Goal: Information Seeking & Learning: Learn about a topic

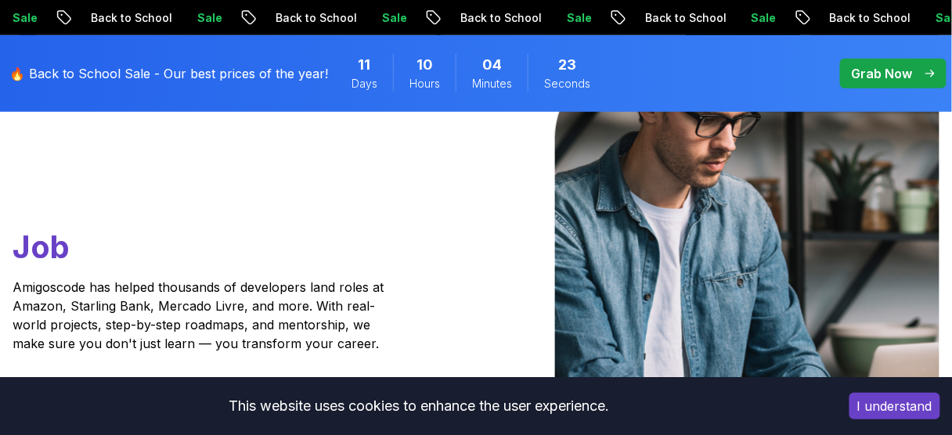
scroll to position [218, 0]
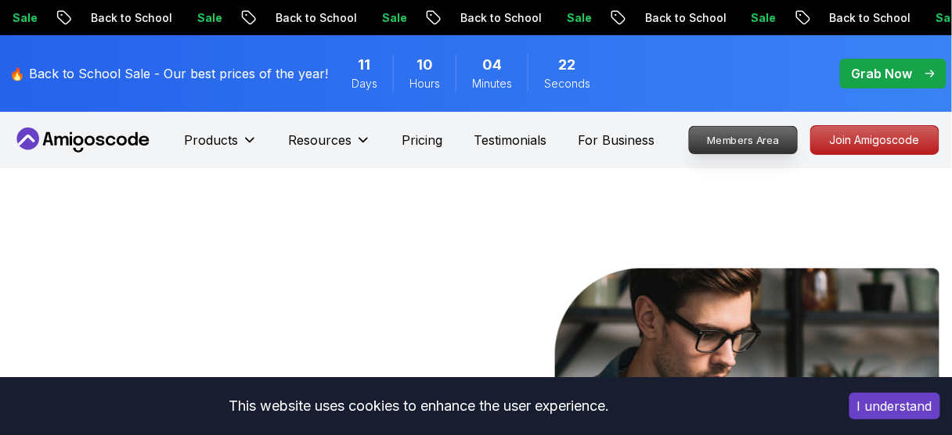
click at [751, 135] on p "Members Area" at bounding box center [744, 140] width 108 height 27
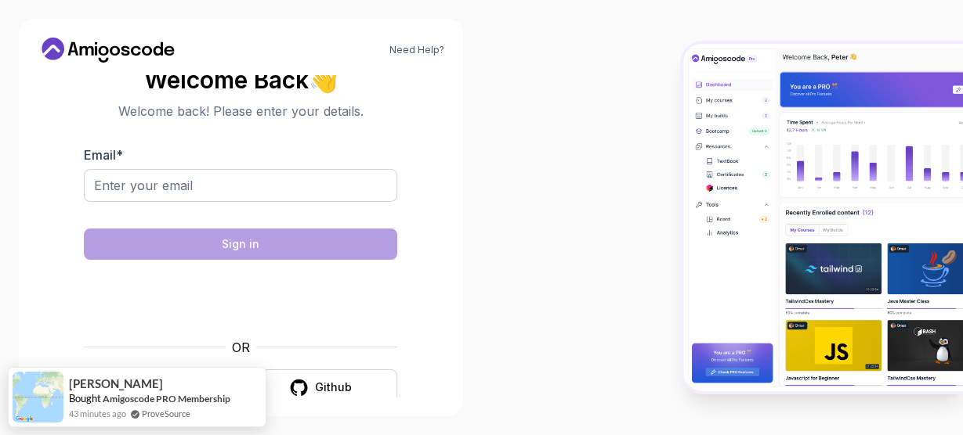
scroll to position [23, 0]
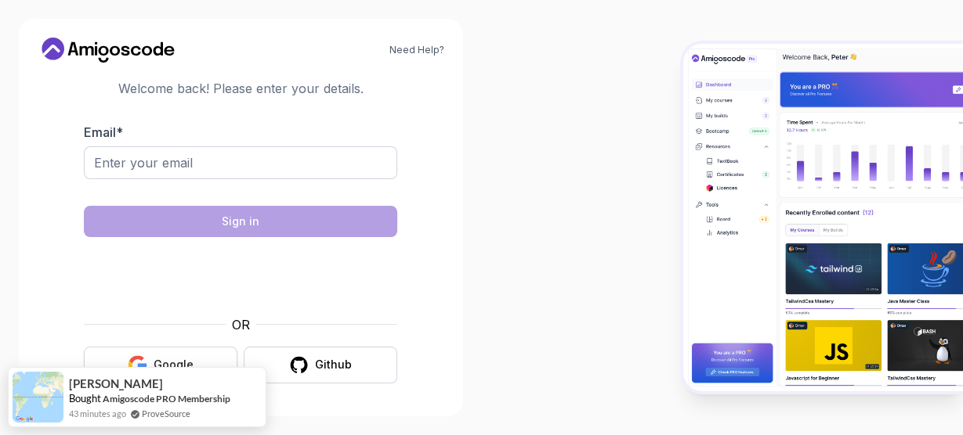
click at [179, 357] on div "Google" at bounding box center [174, 365] width 40 height 16
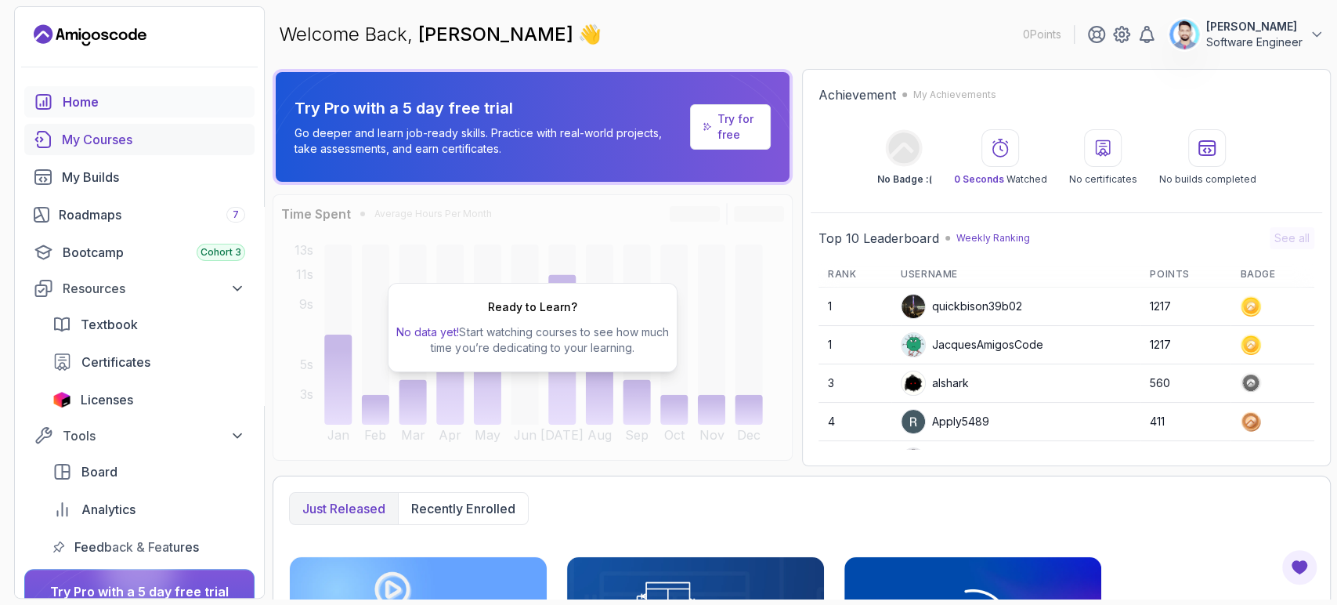
click at [131, 145] on div "My Courses" at bounding box center [153, 139] width 183 height 19
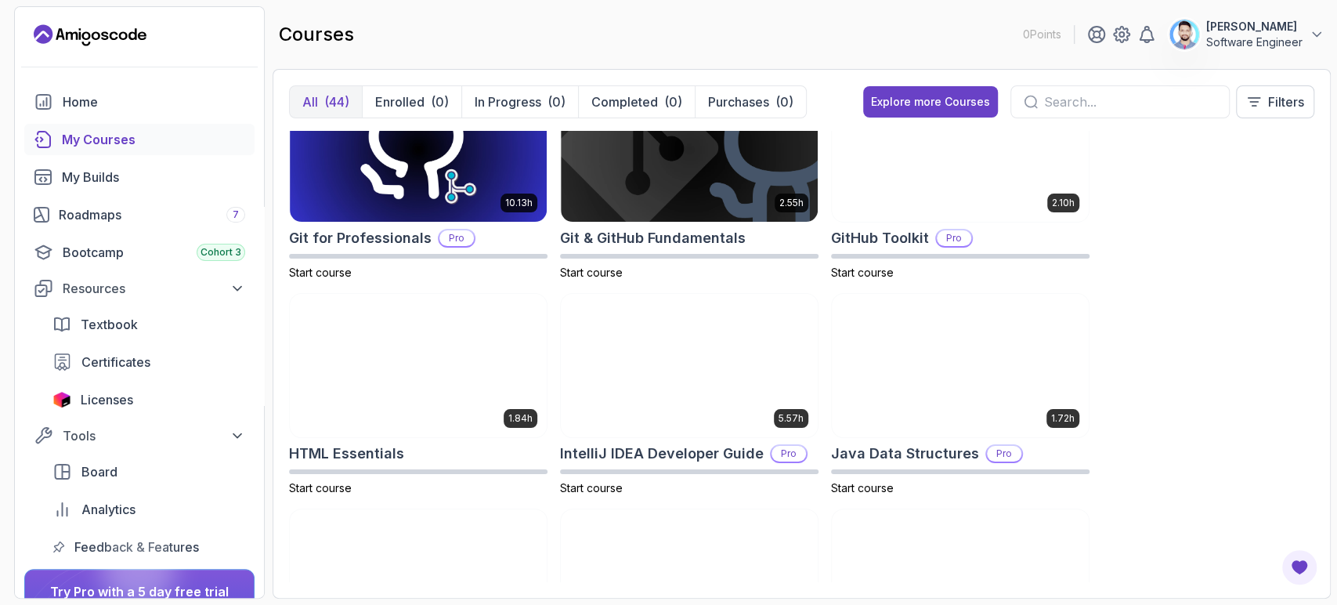
scroll to position [702, 0]
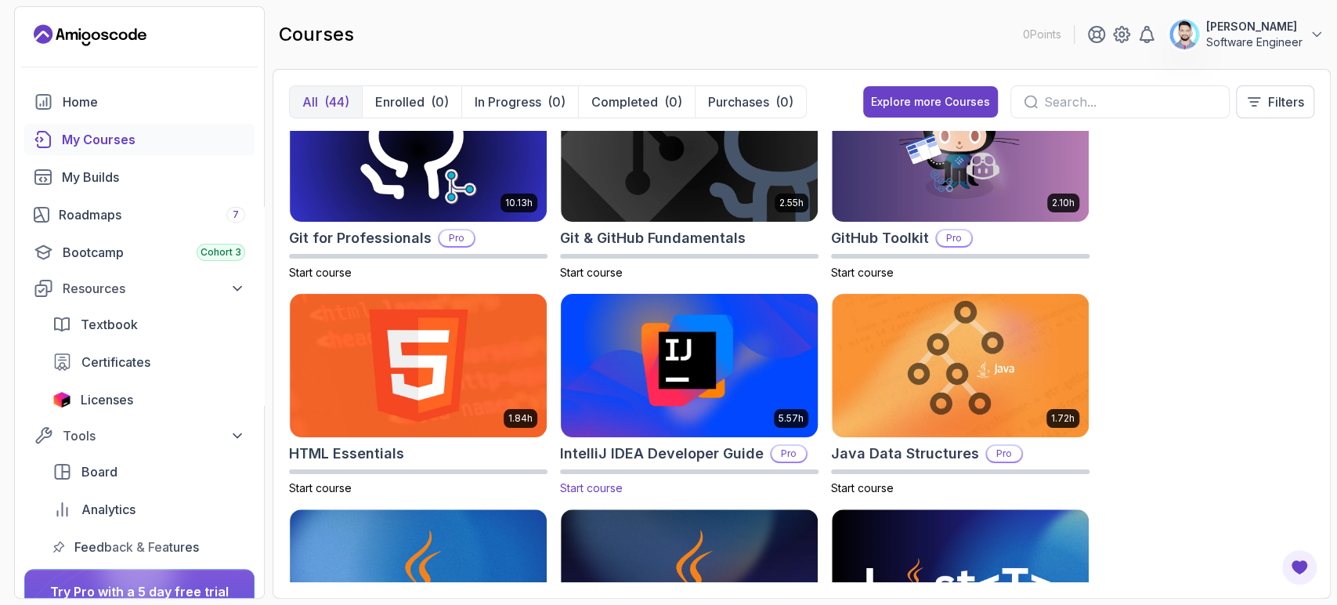
click at [732, 396] on img at bounding box center [689, 365] width 269 height 151
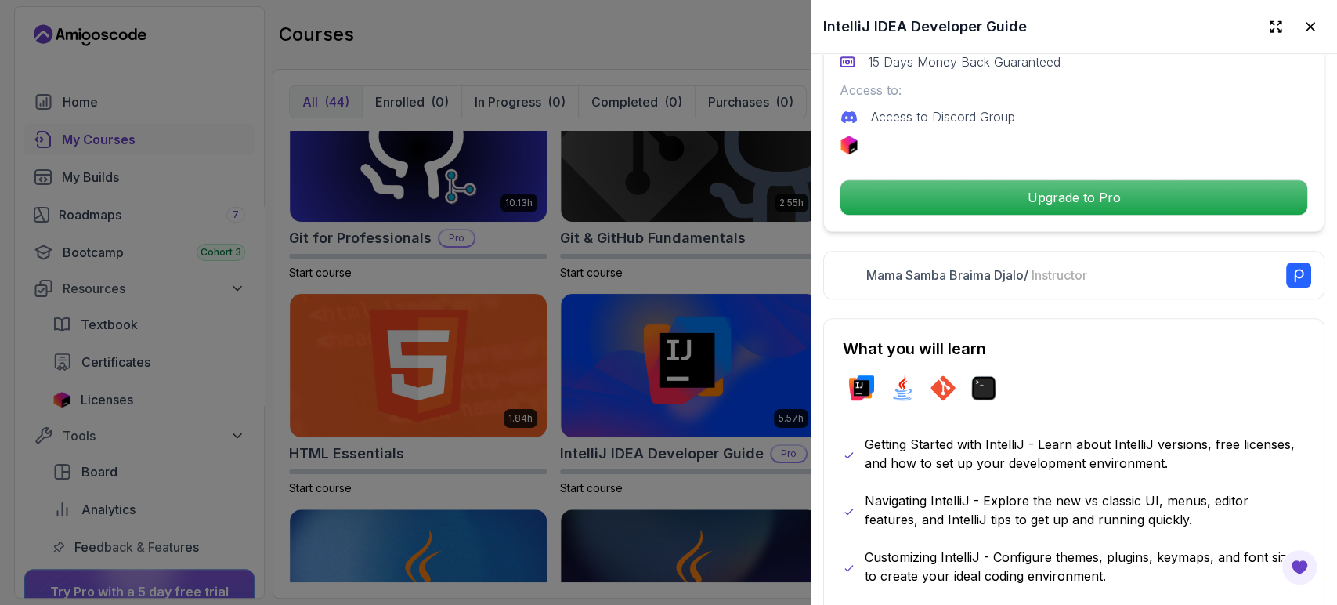
scroll to position [0, 0]
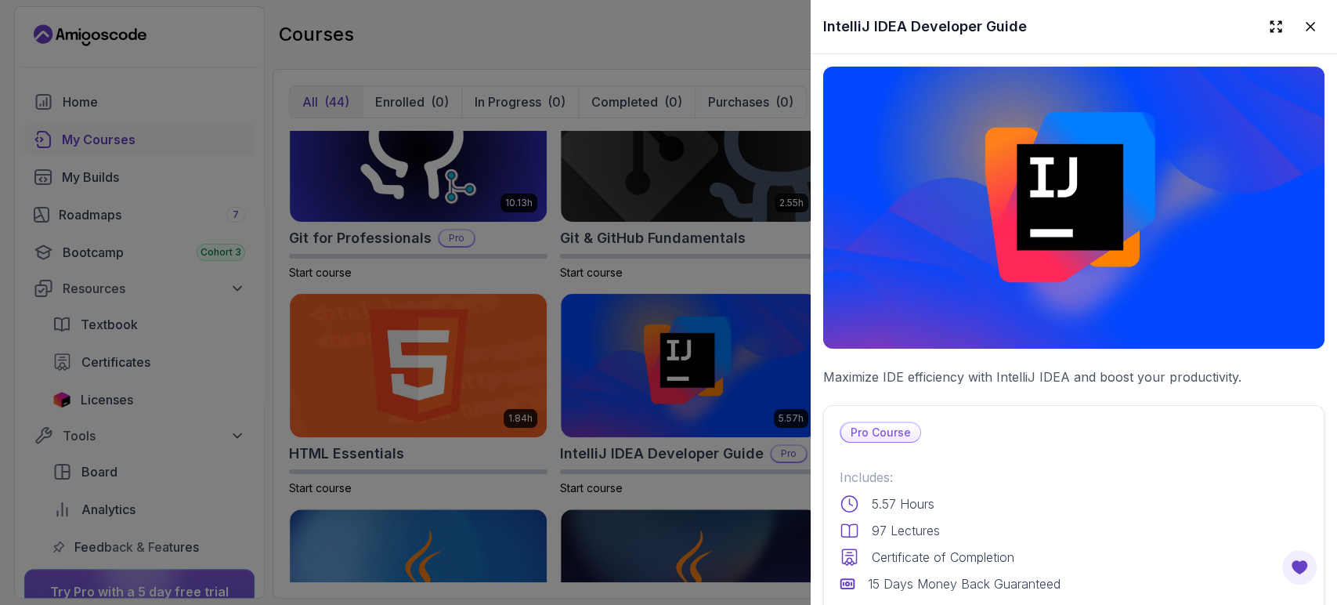
click at [697, 324] on div at bounding box center [668, 302] width 1337 height 605
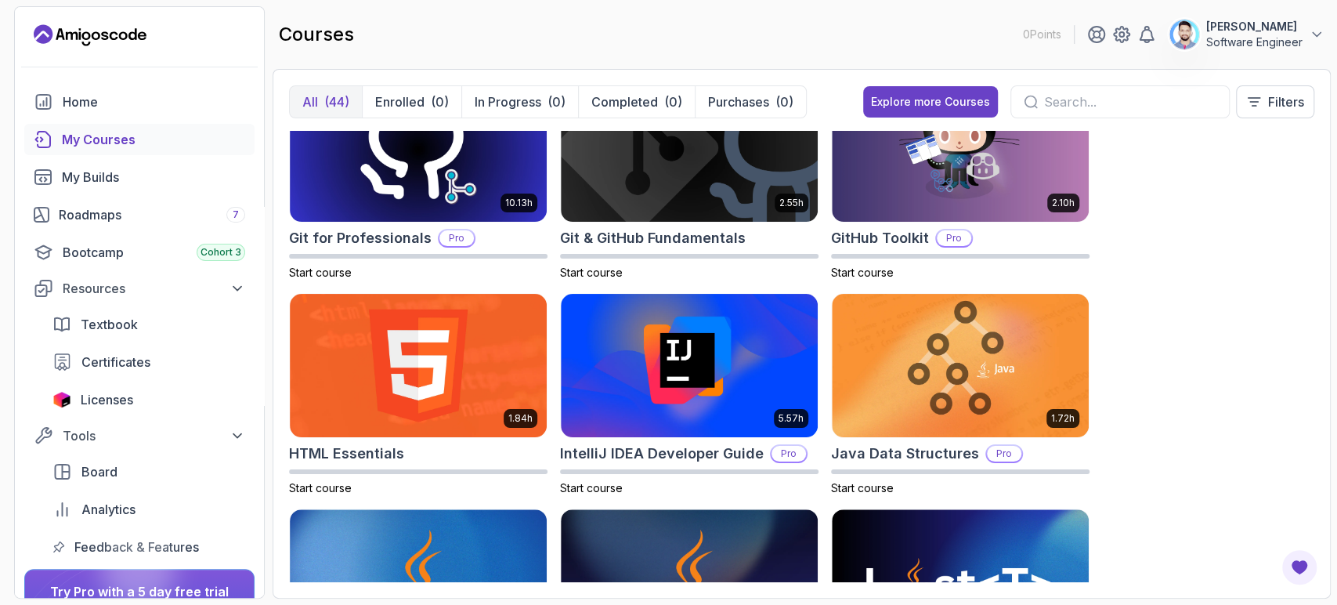
click at [962, 42] on p "Software Engineer" at bounding box center [1254, 42] width 96 height 16
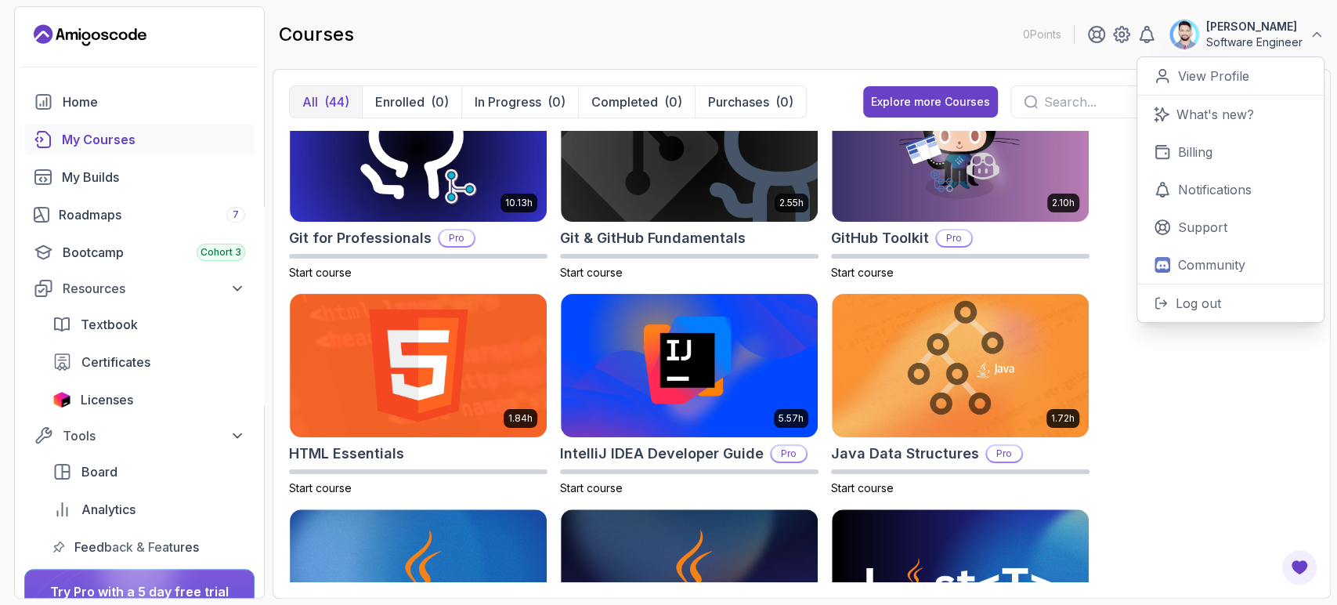
click at [962, 341] on div "8.31h Advanced Databases Pro Start course 5.18h Advanced Spring Boot Pro Start …" at bounding box center [801, 356] width 1025 height 451
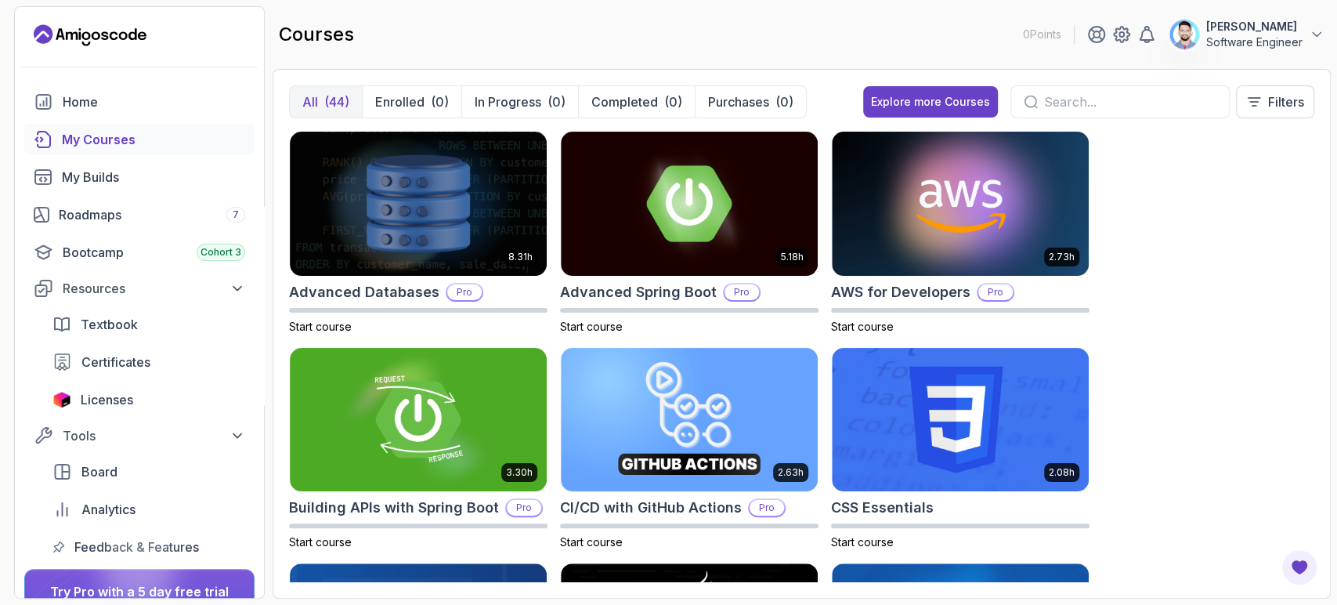
click at [962, 301] on div "8.31h Advanced Databases Pro Start course 5.18h Advanced Spring Boot Pro Start …" at bounding box center [801, 356] width 1025 height 451
click at [106, 180] on div "My Builds" at bounding box center [153, 177] width 183 height 19
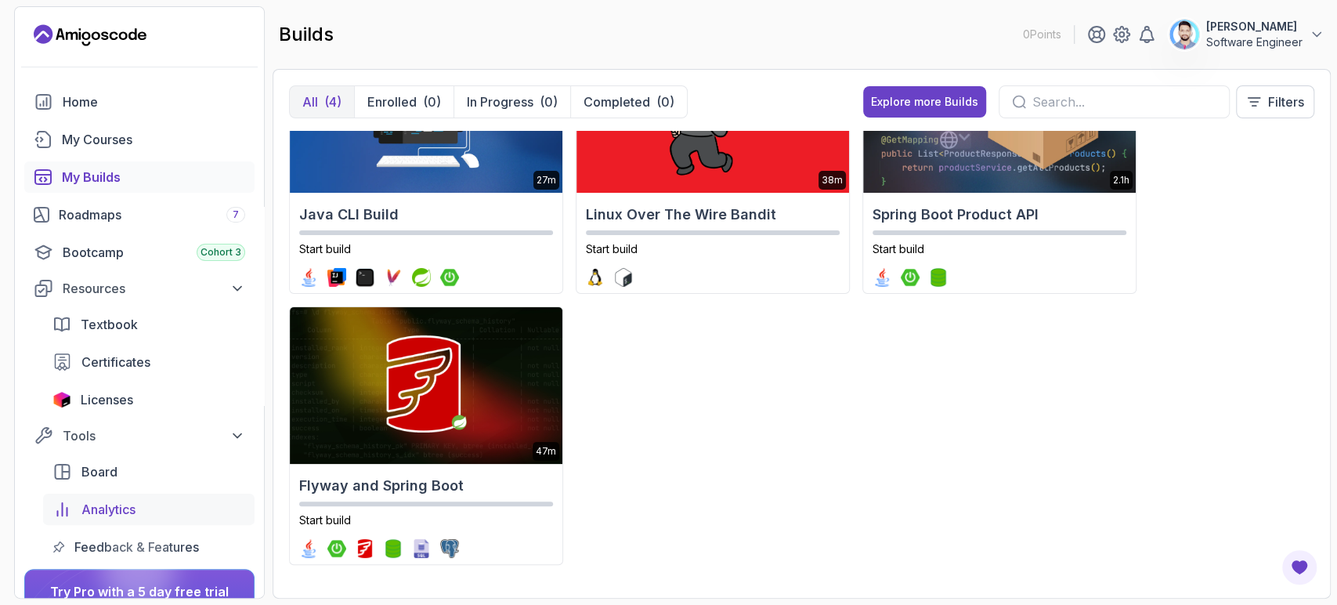
click at [110, 435] on span "Analytics" at bounding box center [108, 509] width 54 height 19
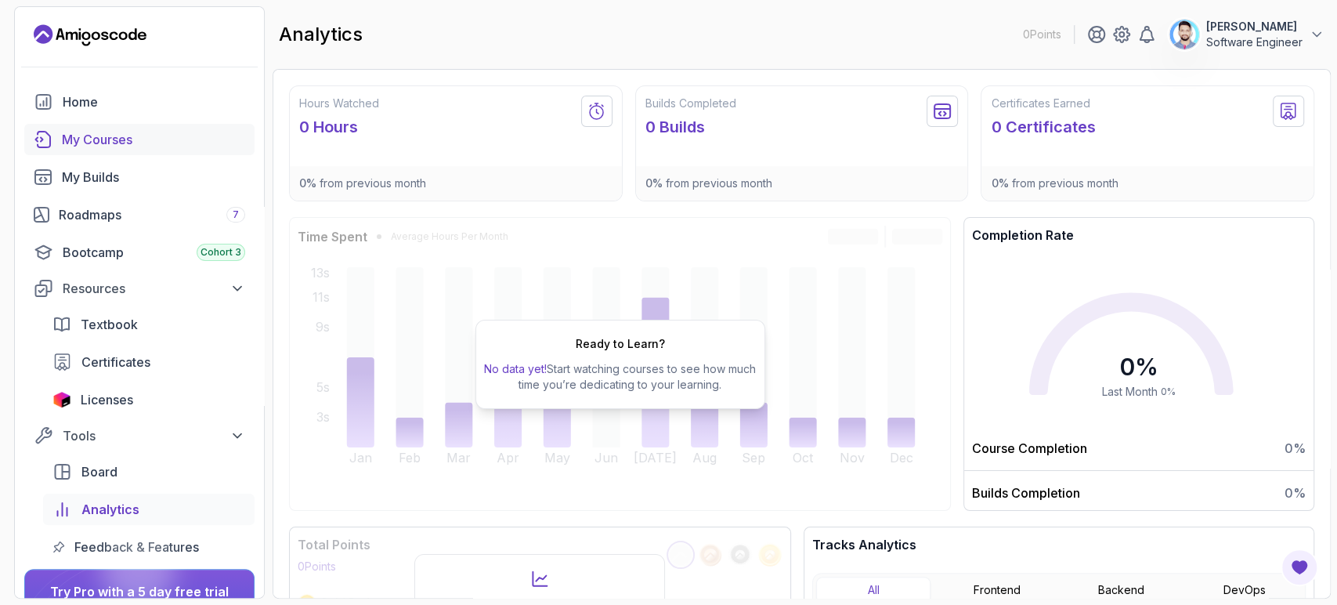
click at [92, 132] on div "My Courses" at bounding box center [153, 139] width 183 height 19
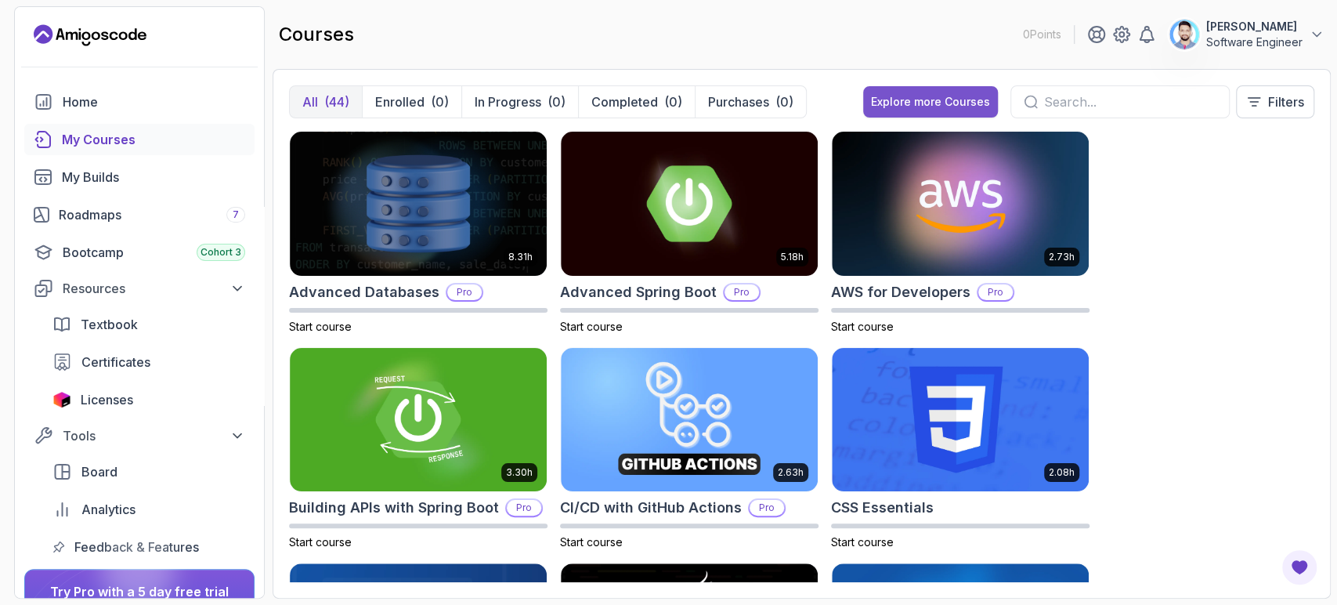
click at [962, 99] on div "Explore more Courses" at bounding box center [930, 102] width 119 height 16
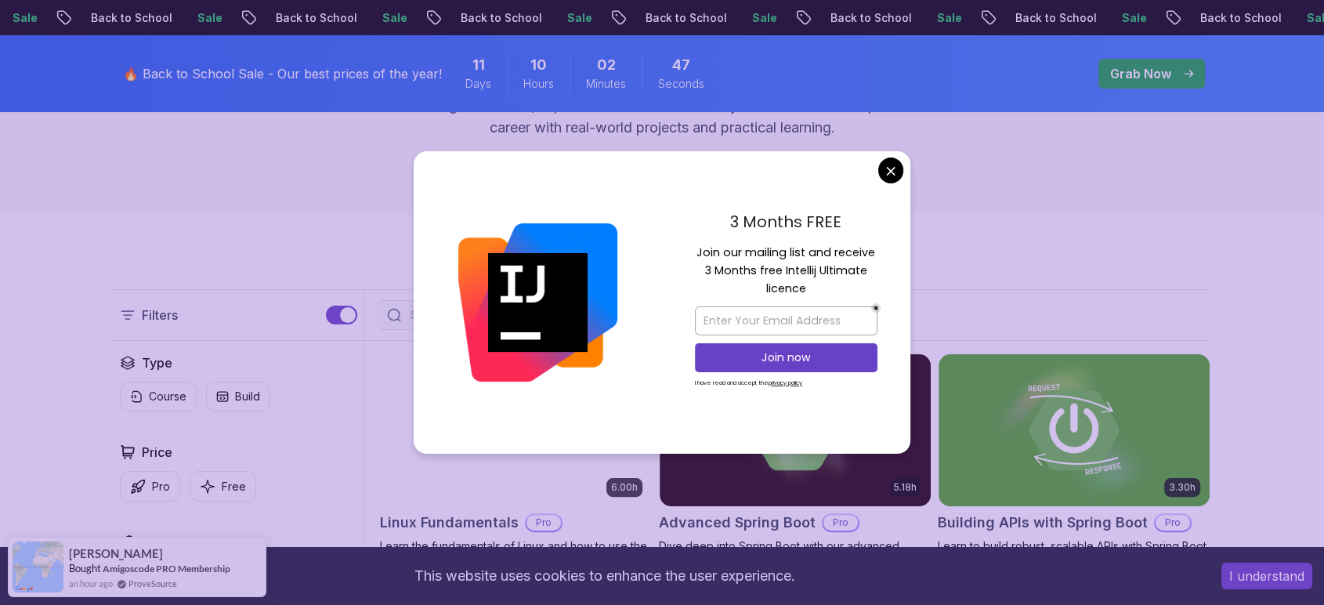
scroll to position [245, 0]
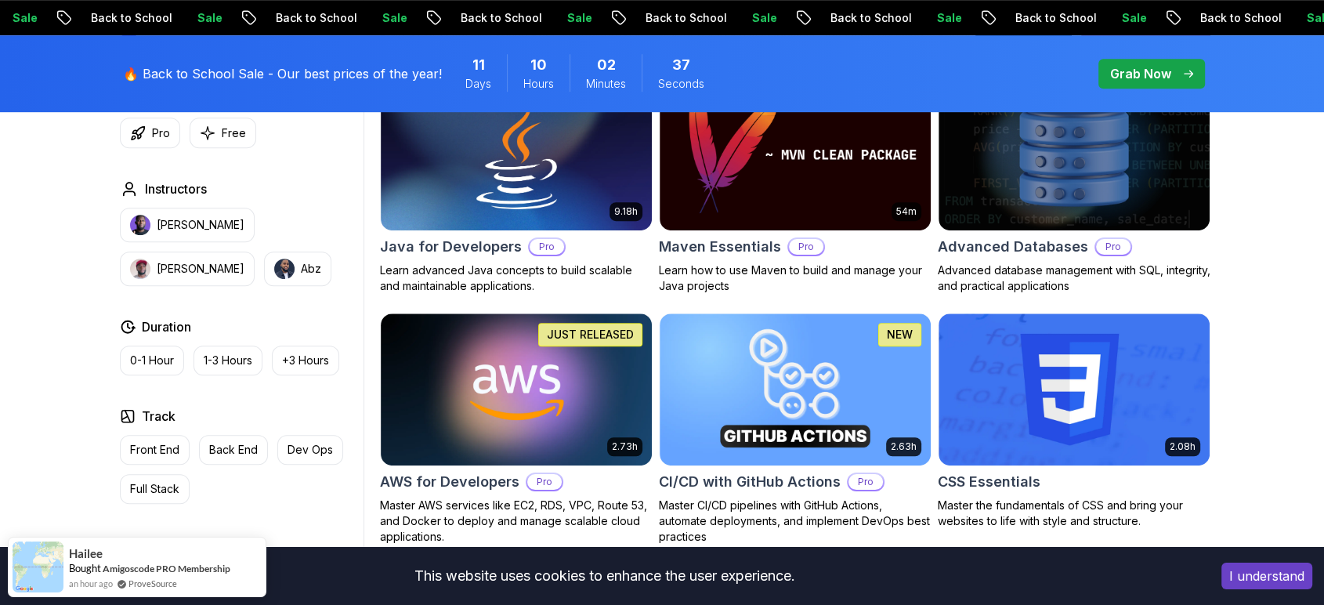
scroll to position [0, 0]
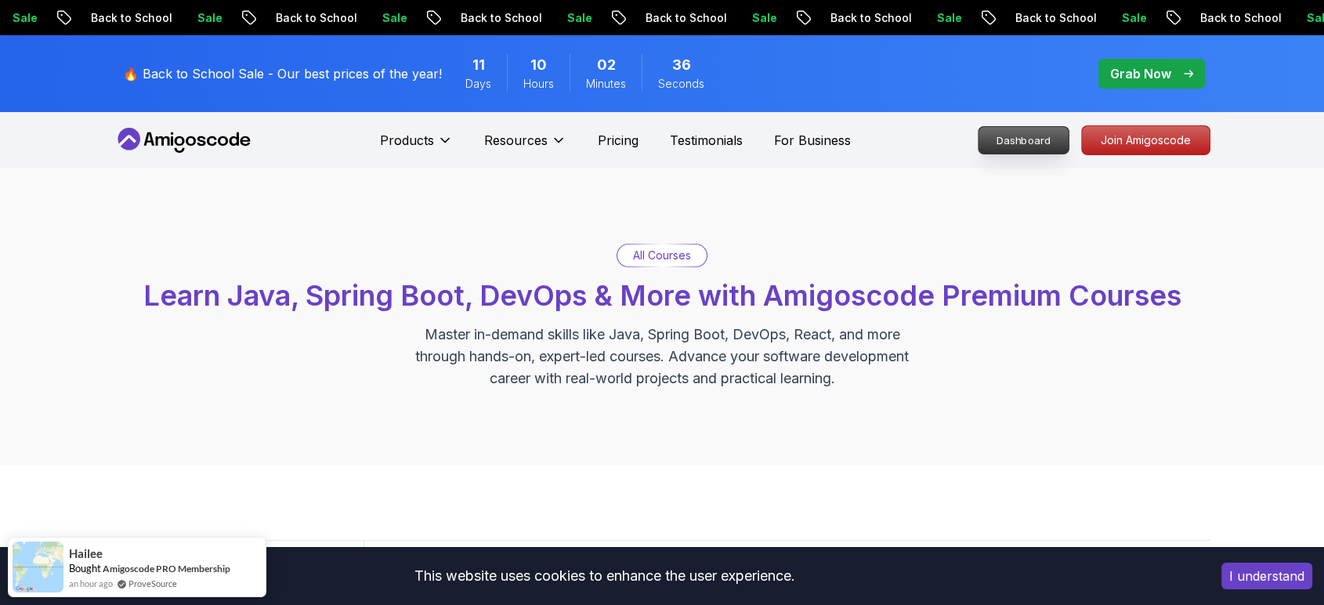
click at [962, 144] on p "Dashboard" at bounding box center [1023, 140] width 90 height 27
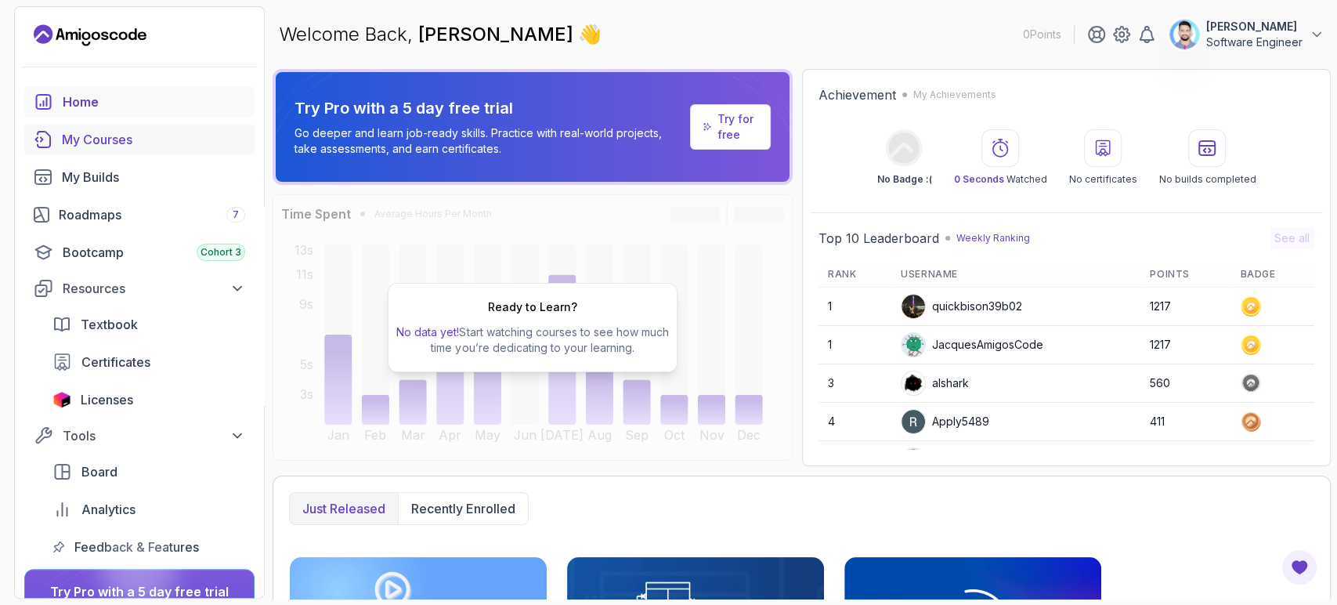
click at [78, 146] on div "My Courses" at bounding box center [153, 139] width 183 height 19
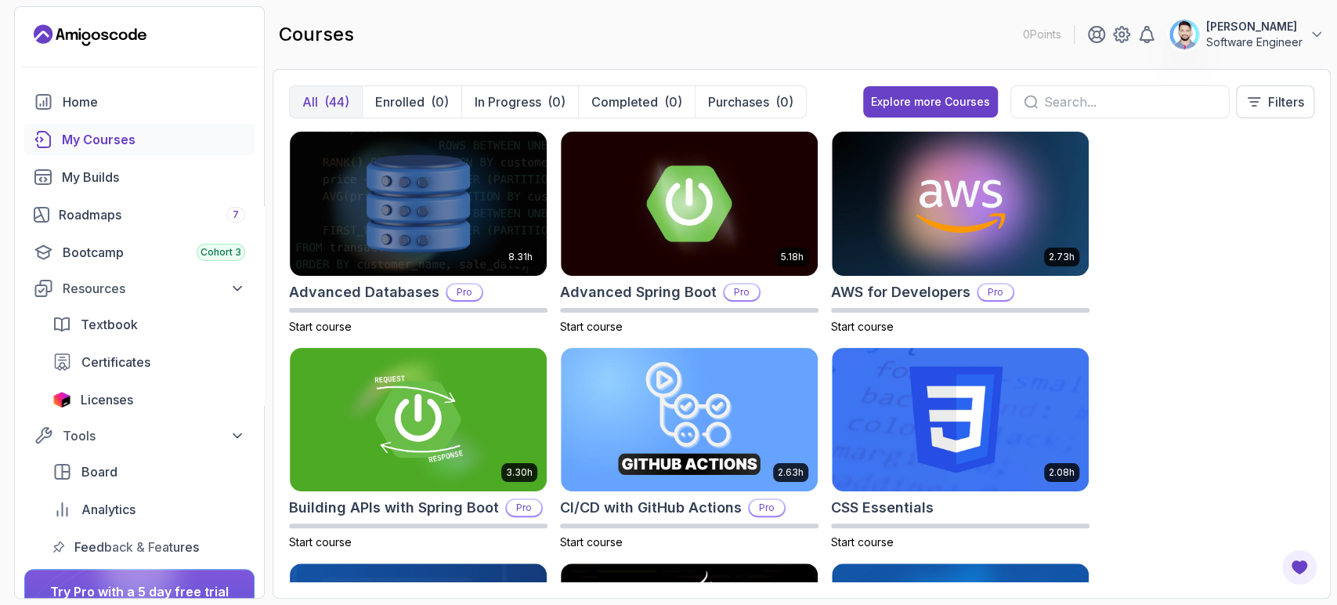
click at [962, 49] on p "Software Engineer" at bounding box center [1254, 42] width 96 height 16
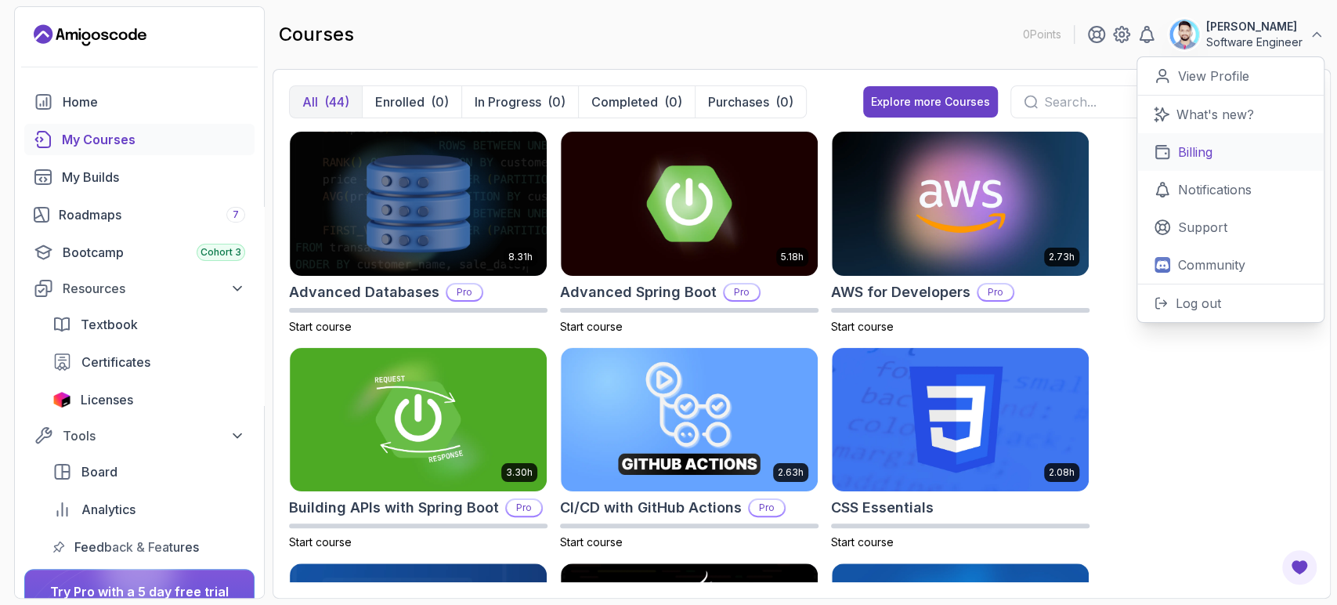
click at [962, 161] on p "Billing" at bounding box center [1195, 152] width 34 height 19
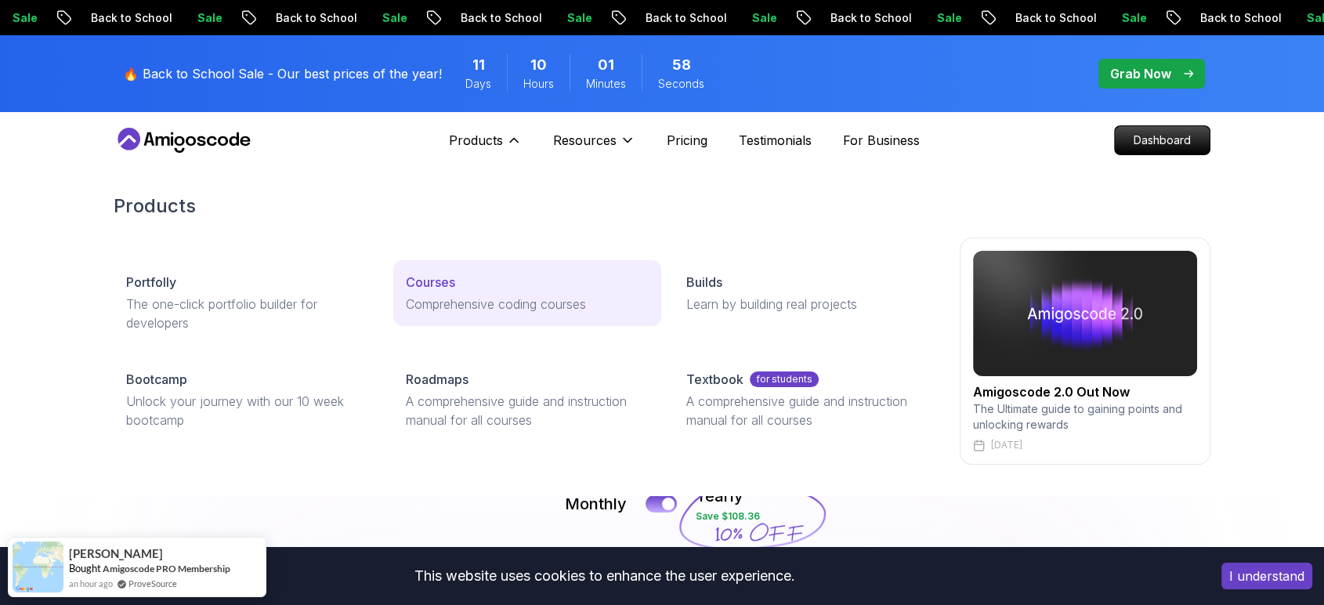
click at [443, 287] on p "Courses" at bounding box center [430, 282] width 49 height 19
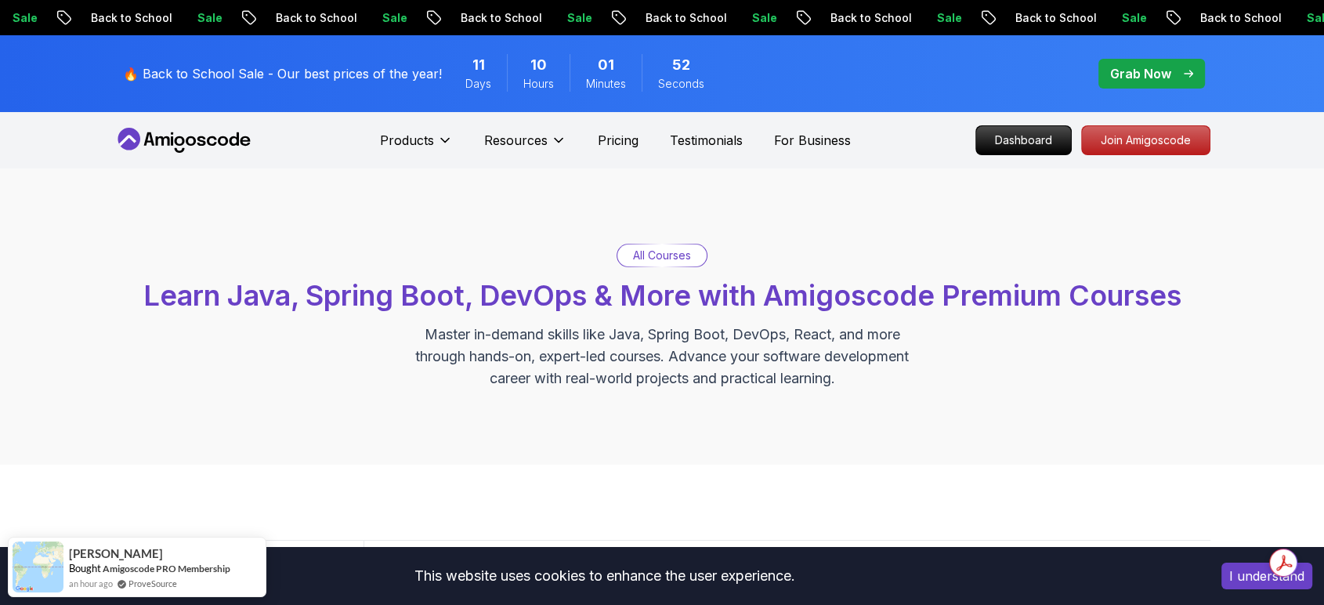
click at [238, 74] on p "🔥 Back to School Sale - Our best prices of the year!" at bounding box center [282, 73] width 319 height 19
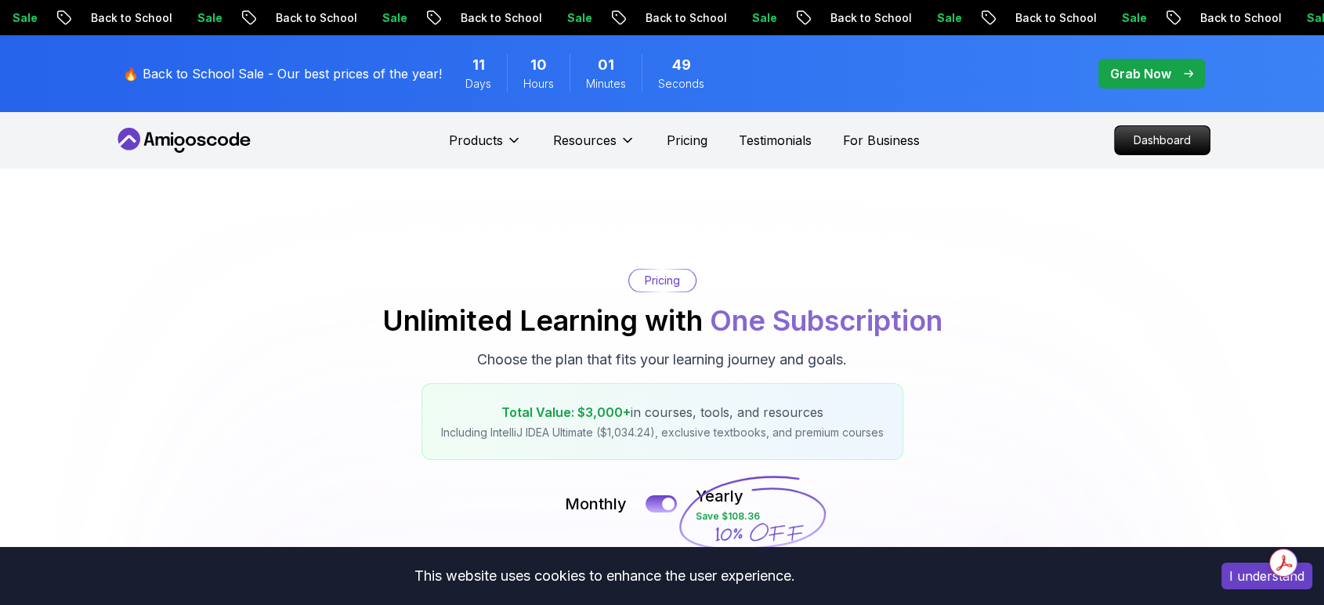
click at [962, 61] on div "🔥 Back to School Sale - Our best prices of the year! 11 Days 10 Hours 01 Minute…" at bounding box center [662, 73] width 1097 height 77
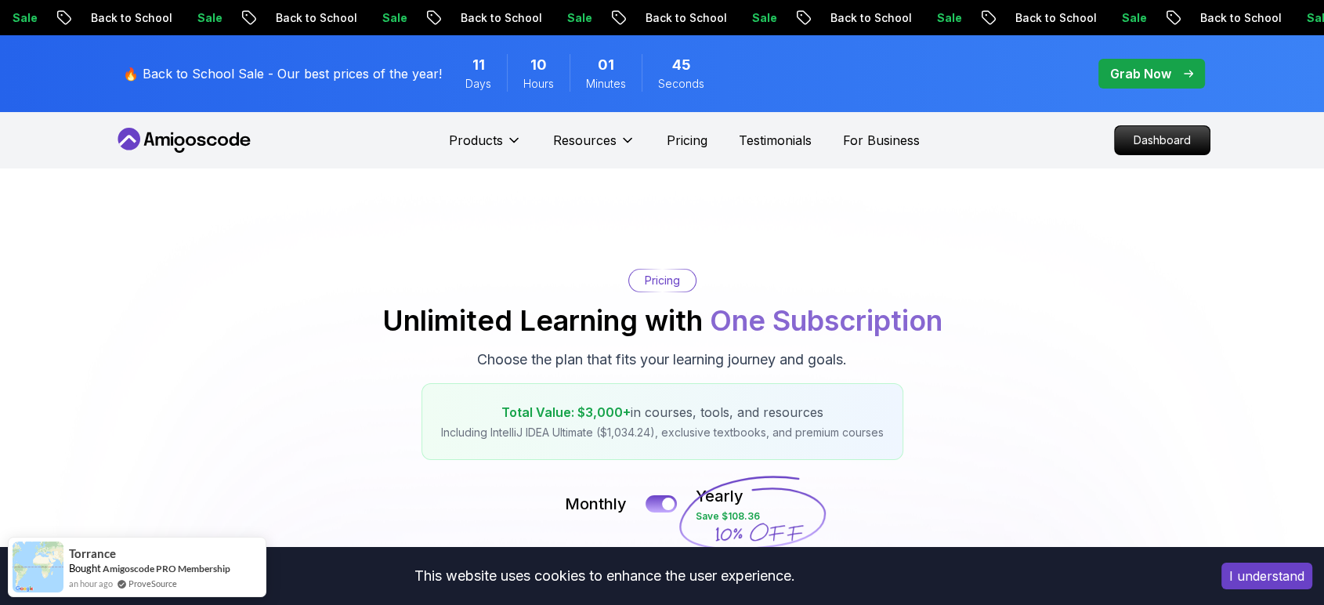
click at [962, 74] on p "Grab Now" at bounding box center [1140, 73] width 61 height 19
click at [962, 435] on div "I understand" at bounding box center [1266, 576] width 114 height 50
click at [962, 435] on button "I understand" at bounding box center [1266, 575] width 91 height 27
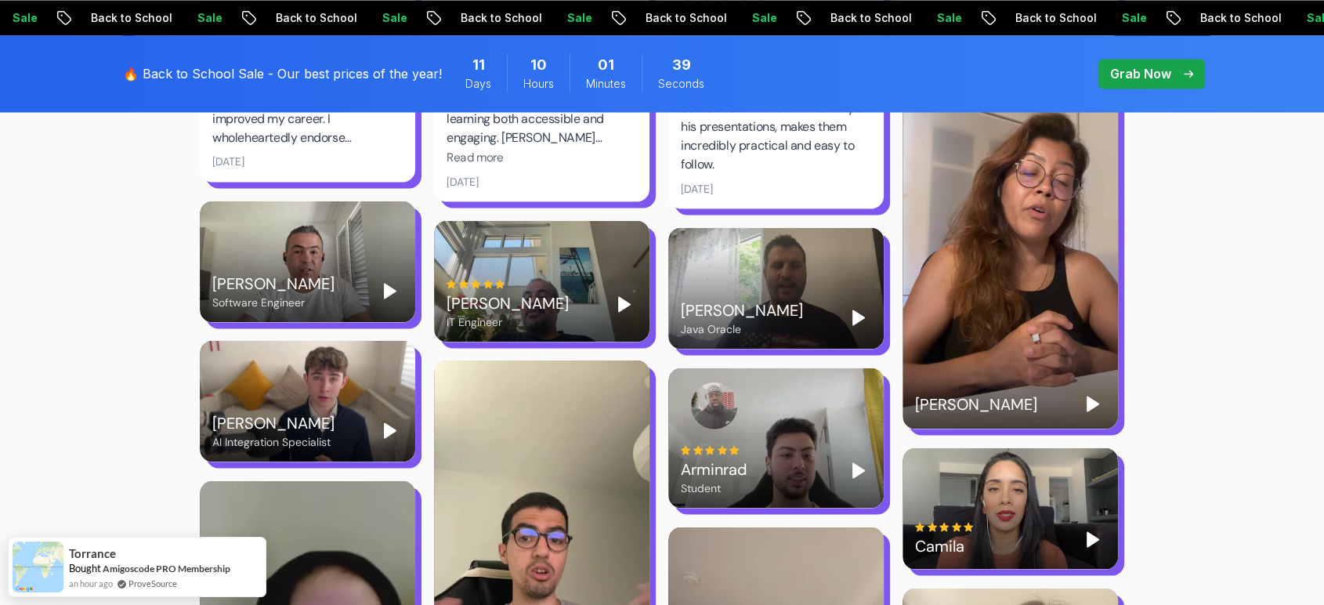
scroll to position [2827, 0]
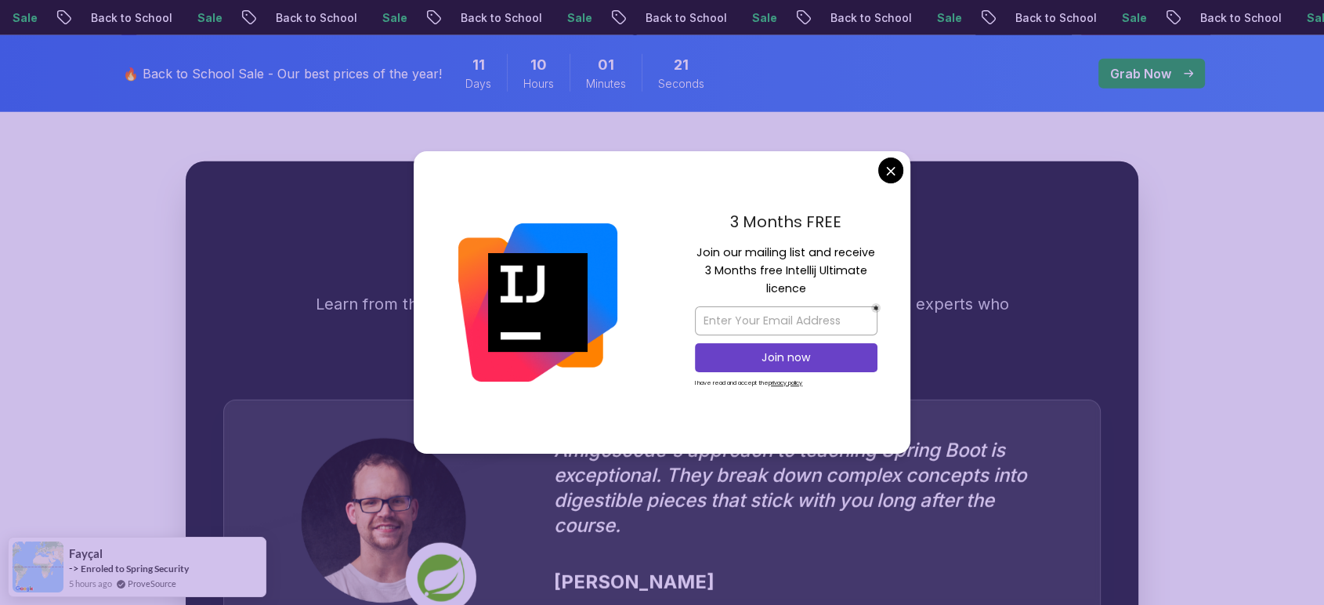
scroll to position [4144, 0]
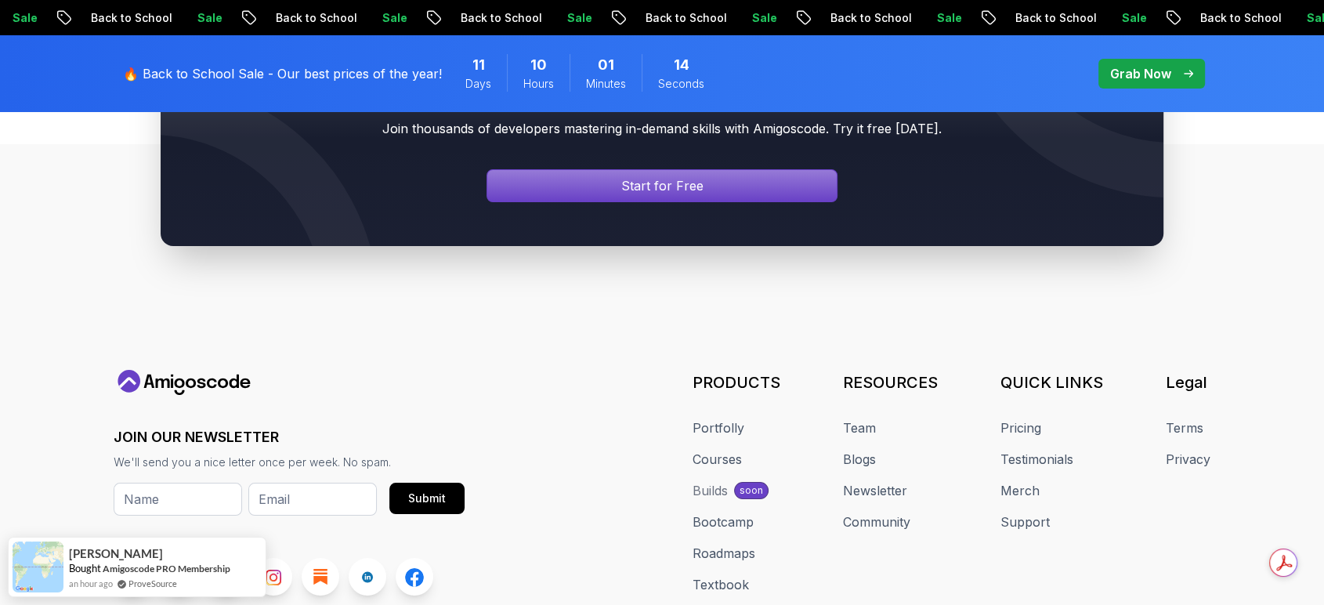
scroll to position [6068, 0]
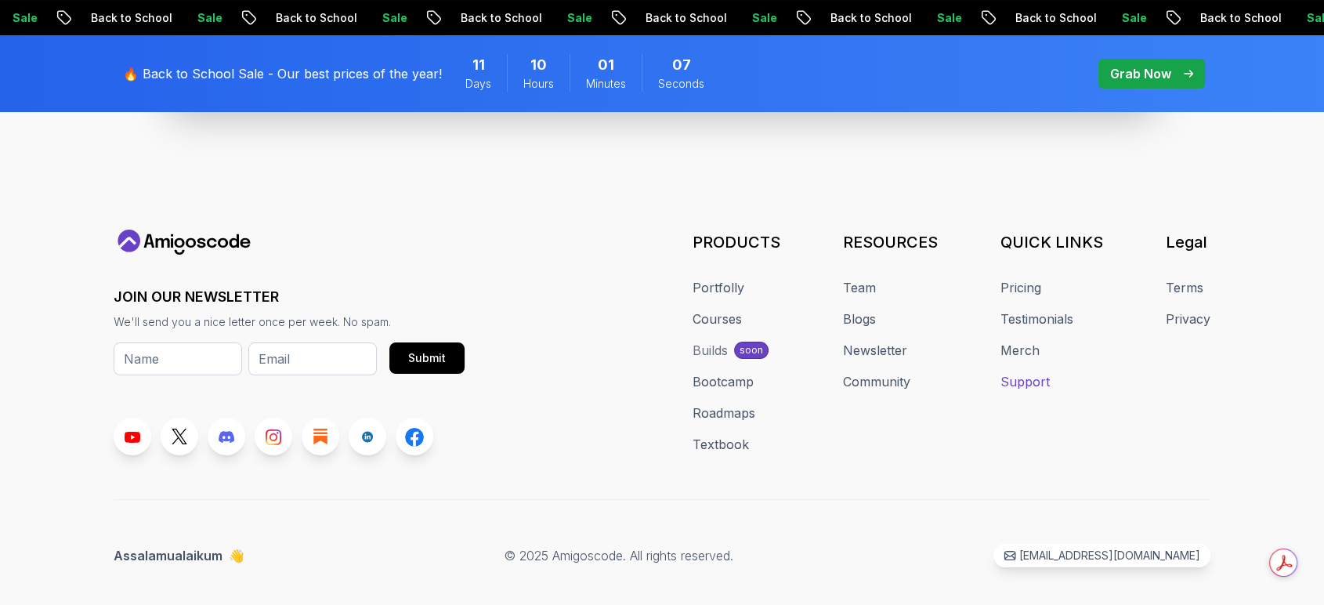
click at [1018, 372] on link "Support" at bounding box center [1024, 381] width 49 height 19
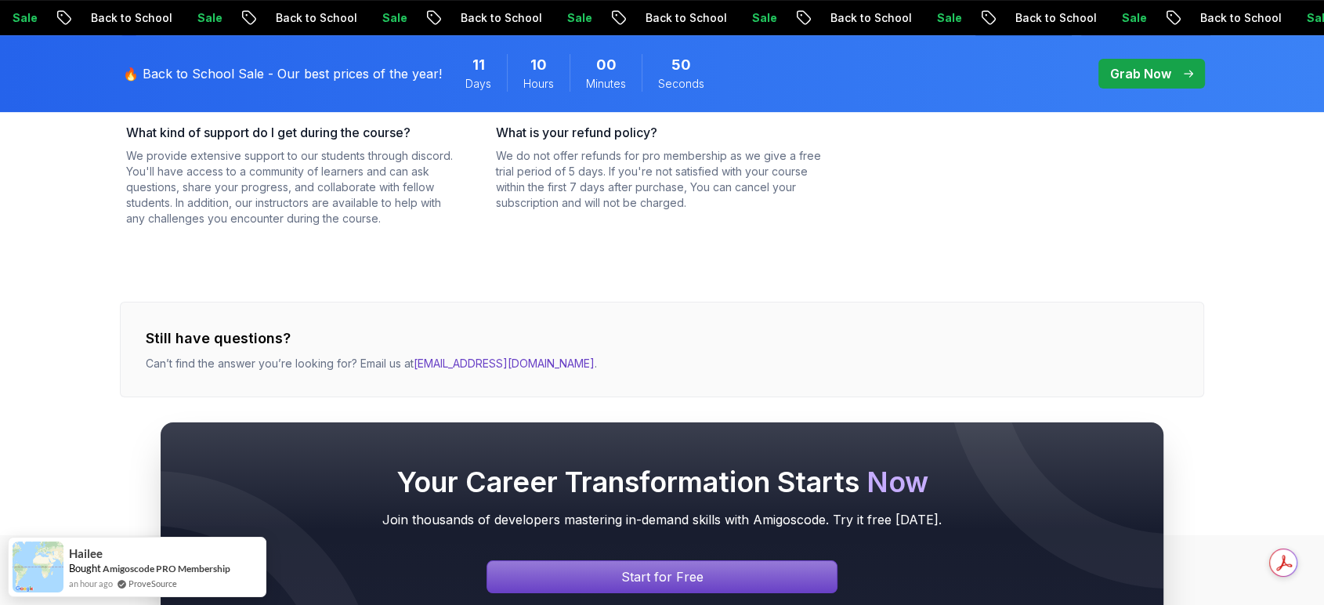
scroll to position [609, 0]
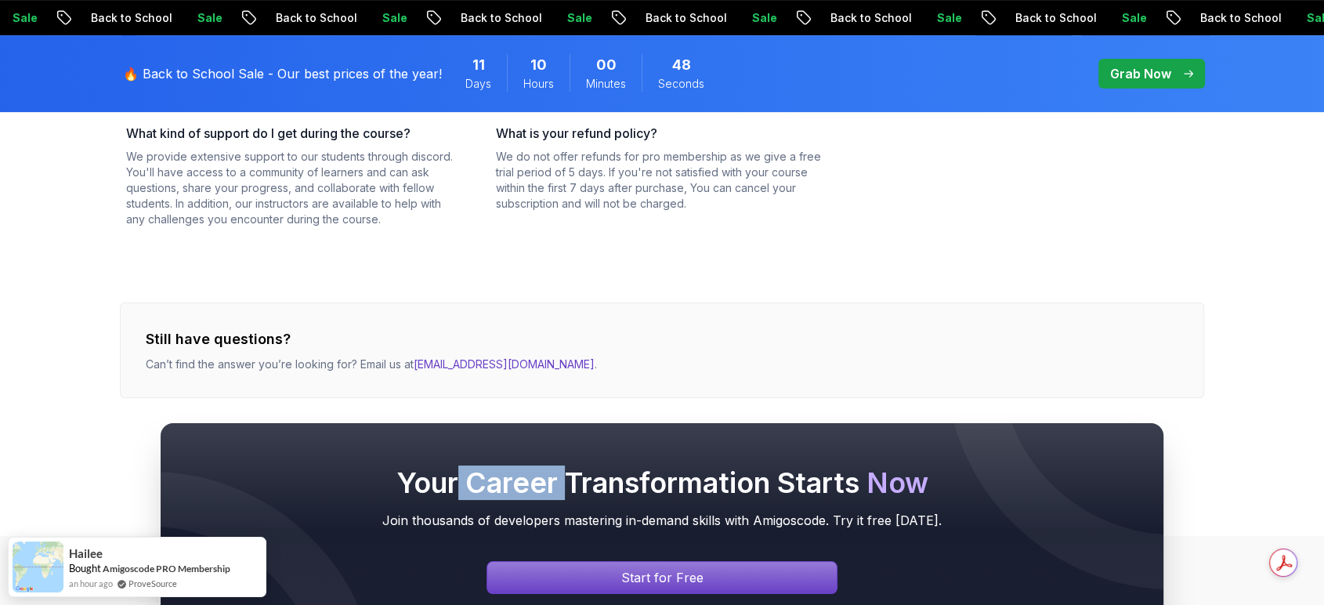
drag, startPoint x: 562, startPoint y: 362, endPoint x: 451, endPoint y: 362, distance: 111.2
click at [451, 362] on div "Your Career Transformation Starts Now Join thousands of developers mastering in…" at bounding box center [662, 530] width 1324 height 365
click at [426, 357] on div "Your Career Transformation Starts Now Join thousands of developers mastering in…" at bounding box center [662, 530] width 1324 height 365
click at [407, 360] on div "Your Career Transformation Starts Now Join thousands of developers mastering in…" at bounding box center [662, 530] width 1324 height 365
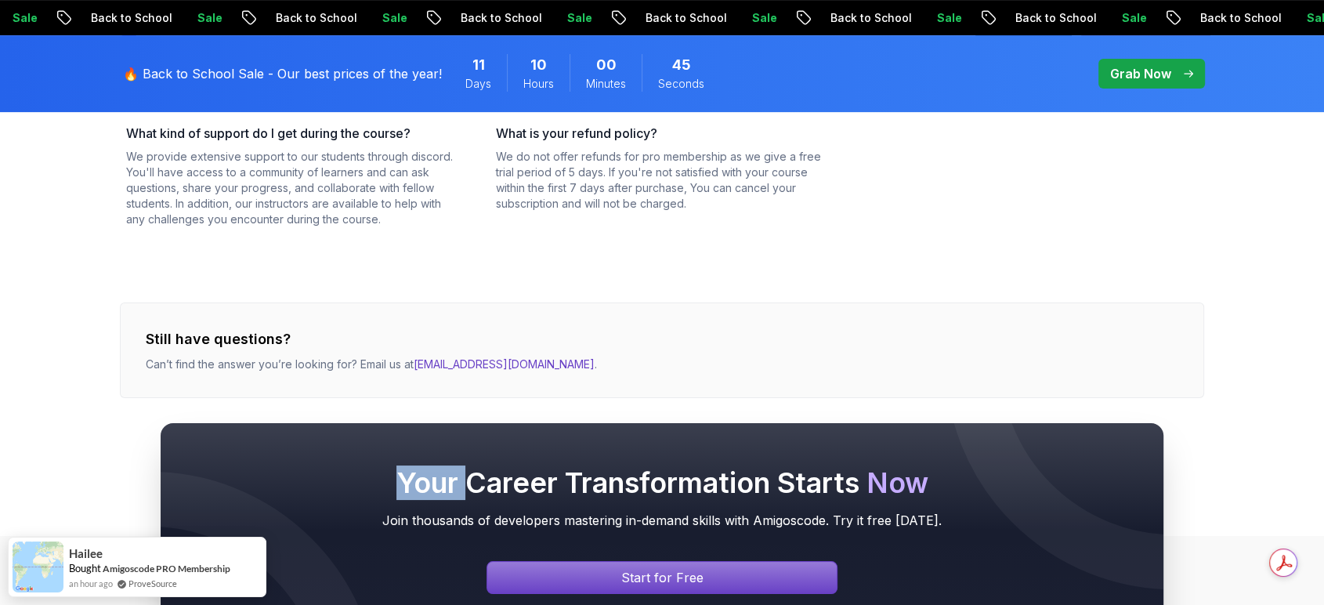
click at [407, 360] on div "Your Career Transformation Starts Now Join thousands of developers mastering in…" at bounding box center [662, 530] width 1324 height 365
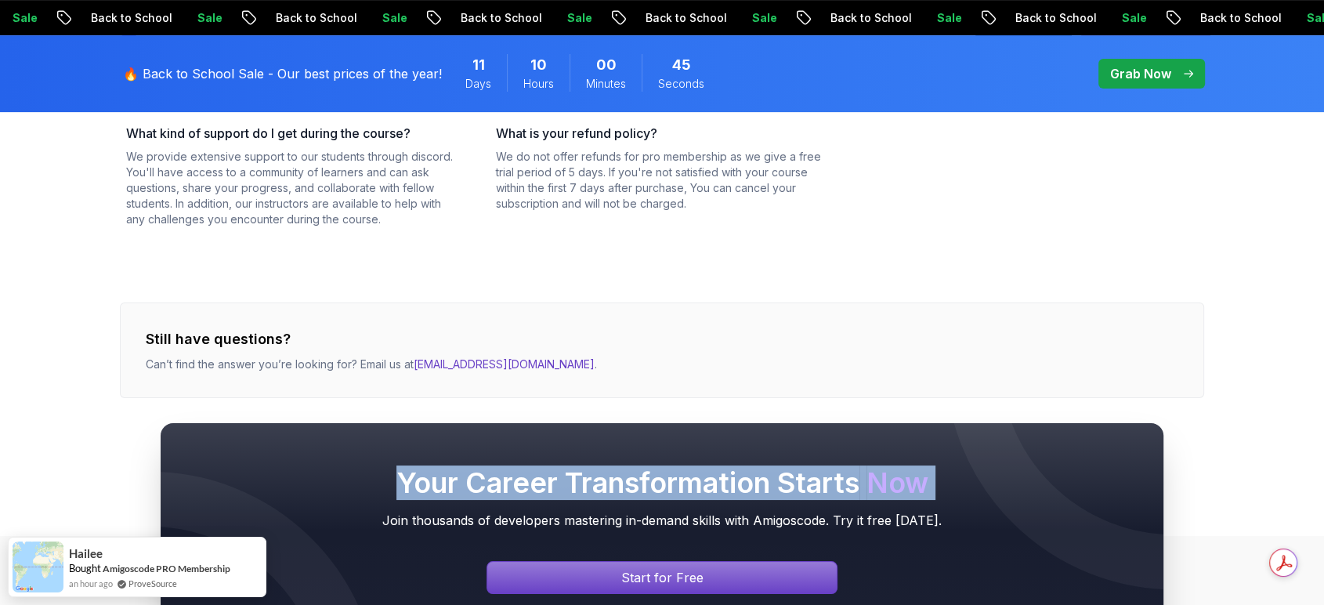
click at [407, 360] on div "Your Career Transformation Starts Now Join thousands of developers mastering in…" at bounding box center [662, 530] width 1324 height 365
click at [376, 362] on div "Your Career Transformation Starts Now Join thousands of developers mastering in…" at bounding box center [662, 530] width 1324 height 365
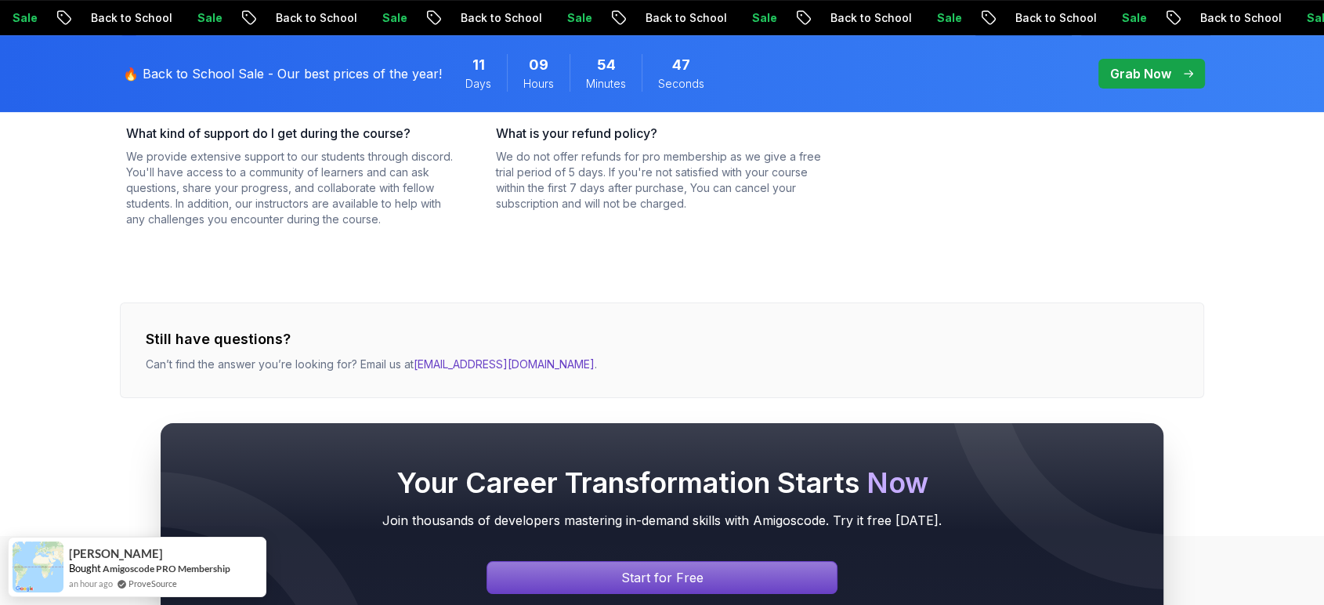
scroll to position [0, 0]
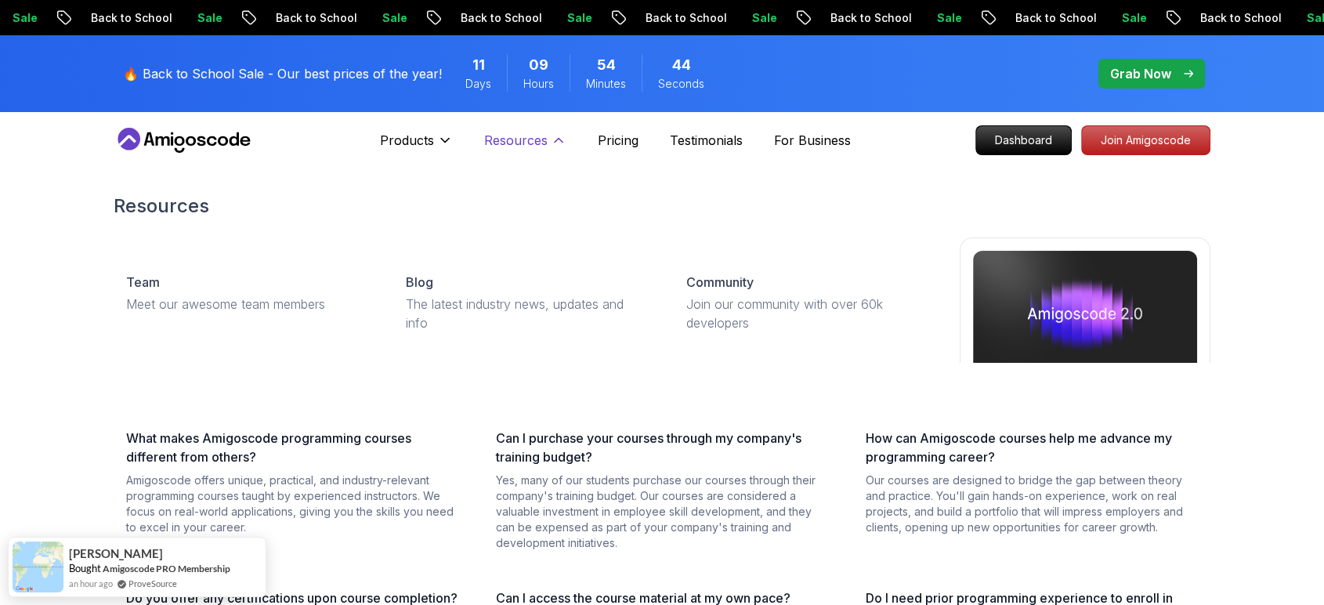
click at [528, 146] on p "Resources" at bounding box center [515, 140] width 63 height 19
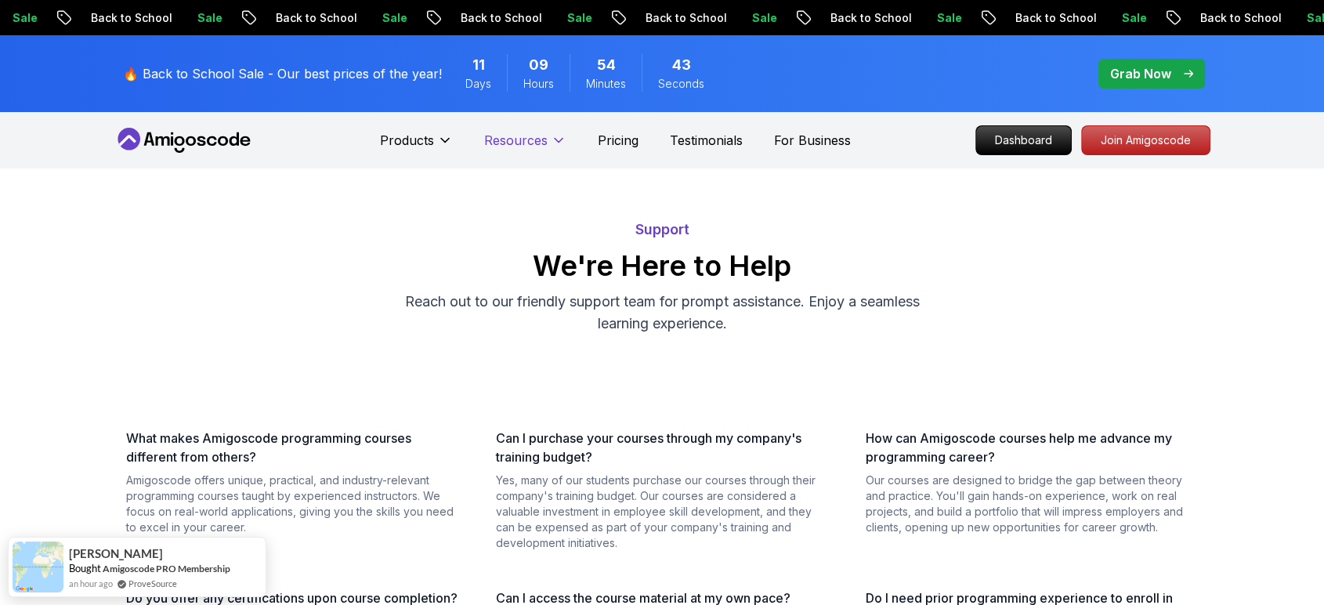
click at [528, 146] on p "Resources" at bounding box center [515, 140] width 63 height 19
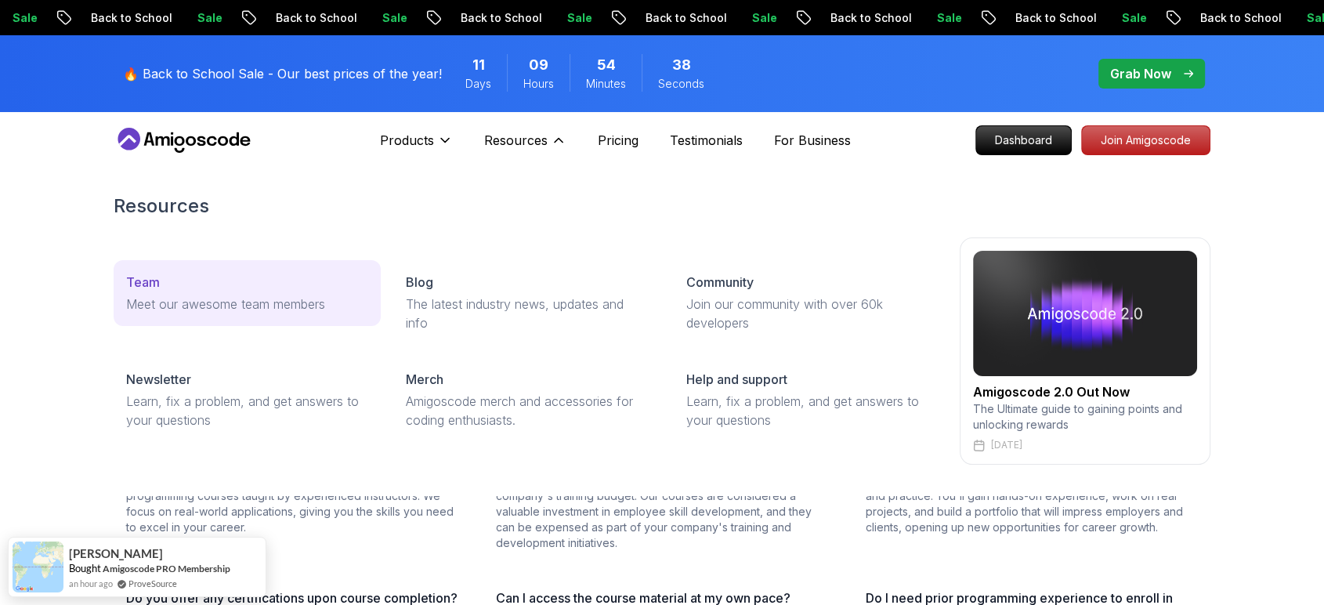
click at [223, 291] on div "Team" at bounding box center [247, 282] width 242 height 19
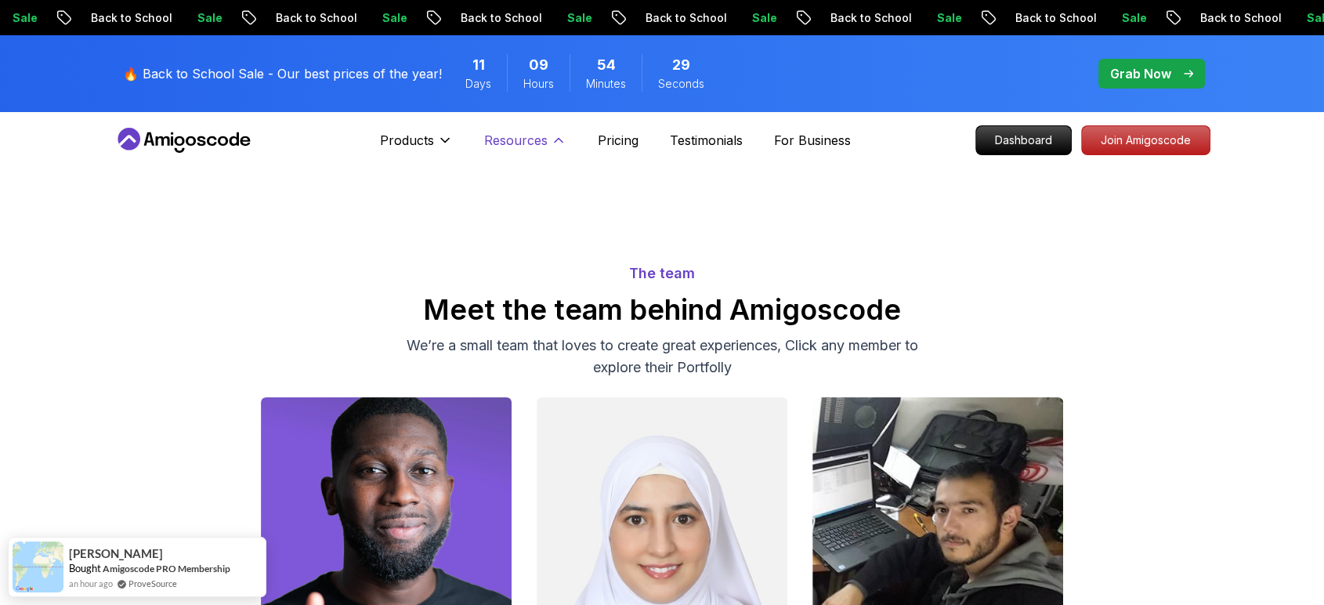
click at [522, 132] on p "Resources" at bounding box center [515, 140] width 63 height 19
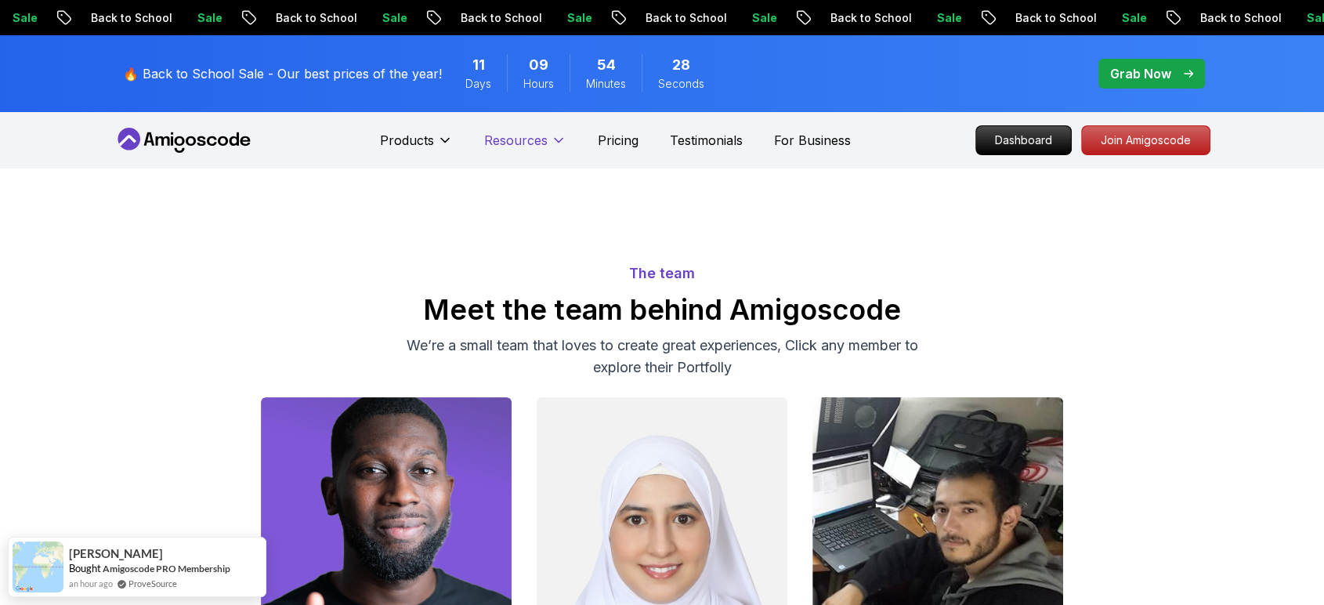
click at [522, 132] on p "Resources" at bounding box center [515, 140] width 63 height 19
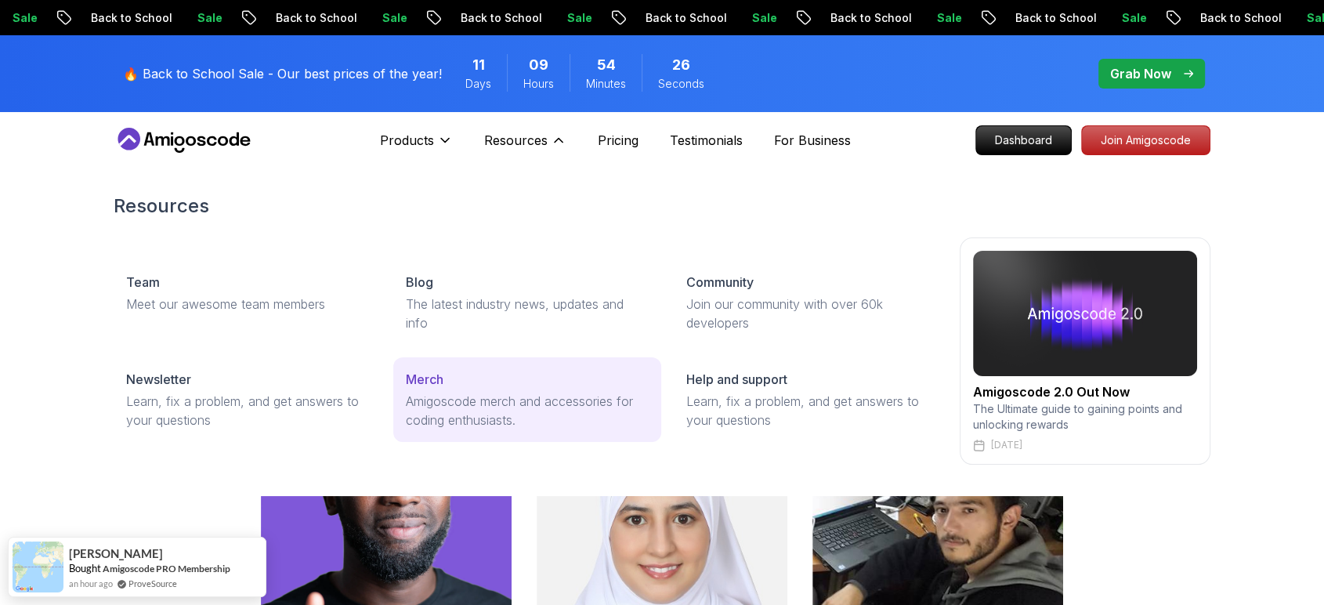
click at [515, 410] on p "Amigoscode merch and accessories for coding enthusiasts." at bounding box center [527, 411] width 242 height 38
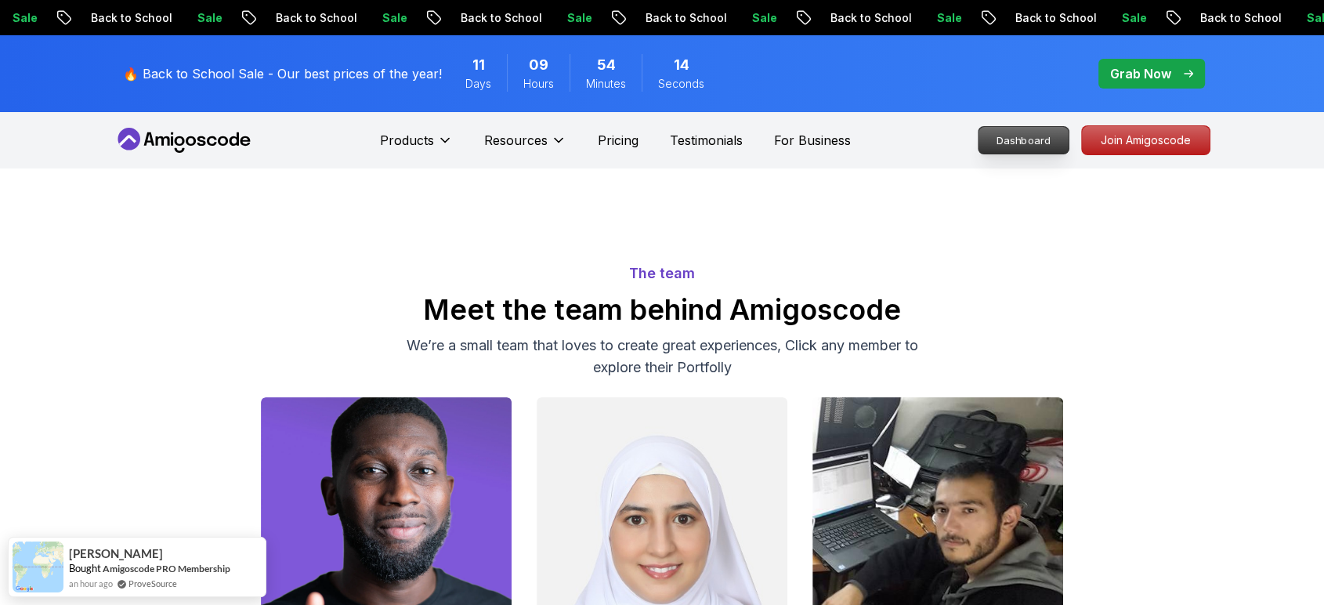
click at [1036, 134] on p "Dashboard" at bounding box center [1023, 140] width 90 height 27
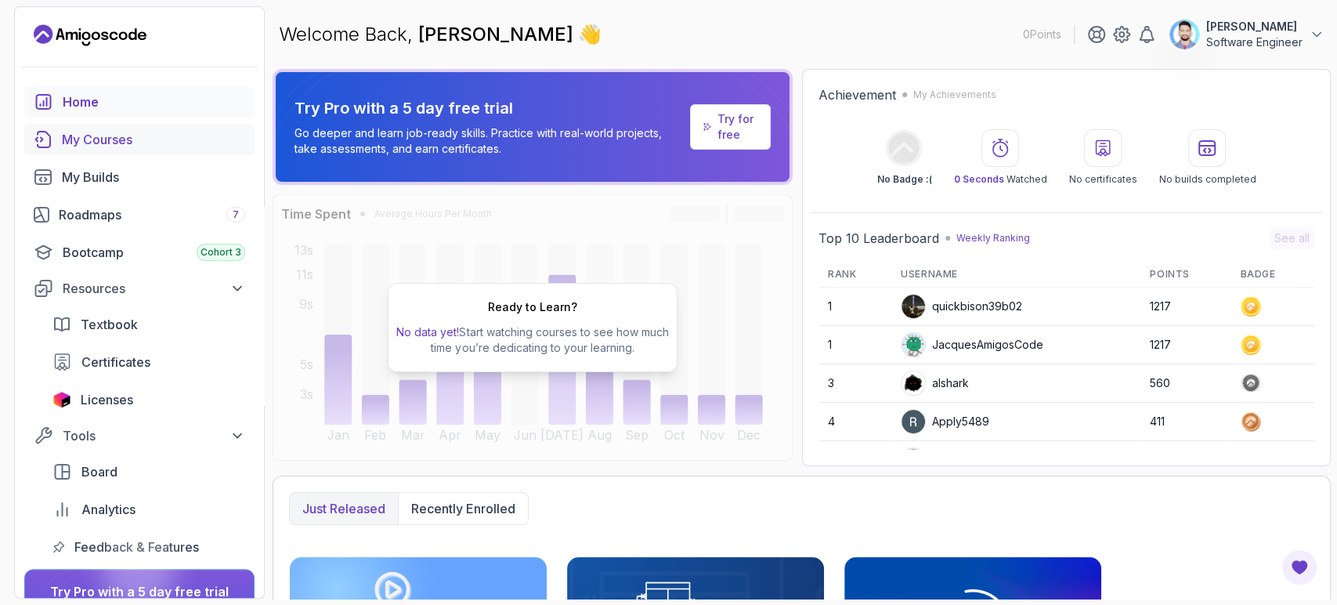
click at [87, 140] on div "My Courses" at bounding box center [153, 139] width 183 height 19
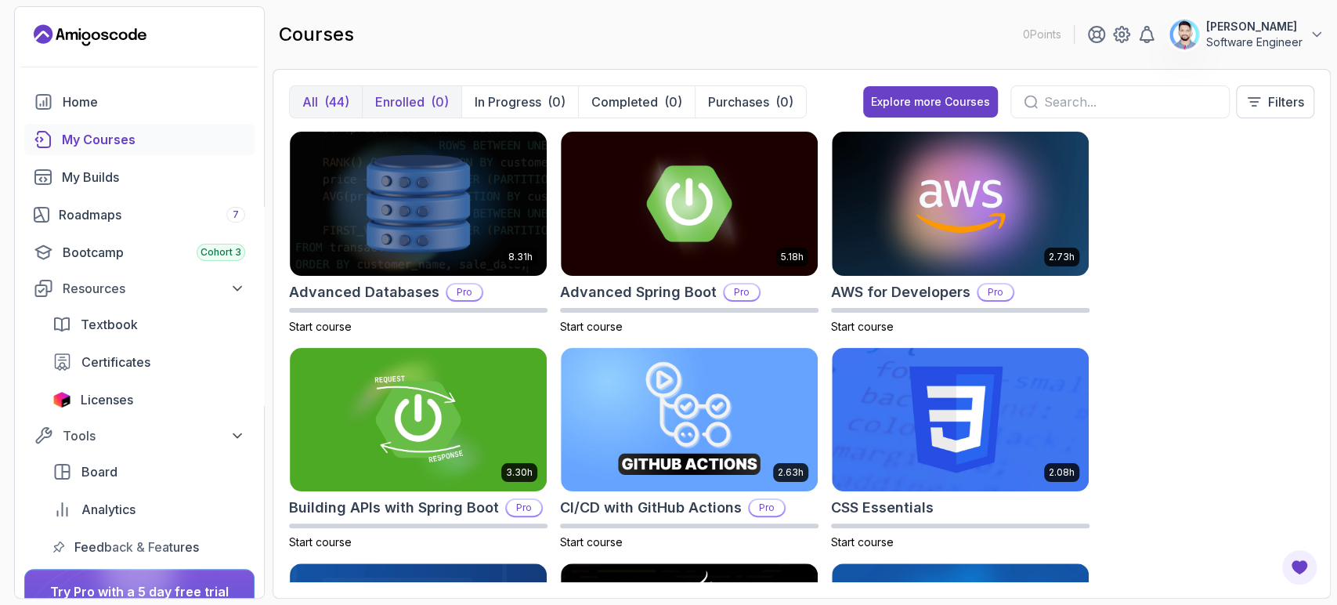
click at [420, 87] on button "Enrolled (0)" at bounding box center [411, 101] width 99 height 31
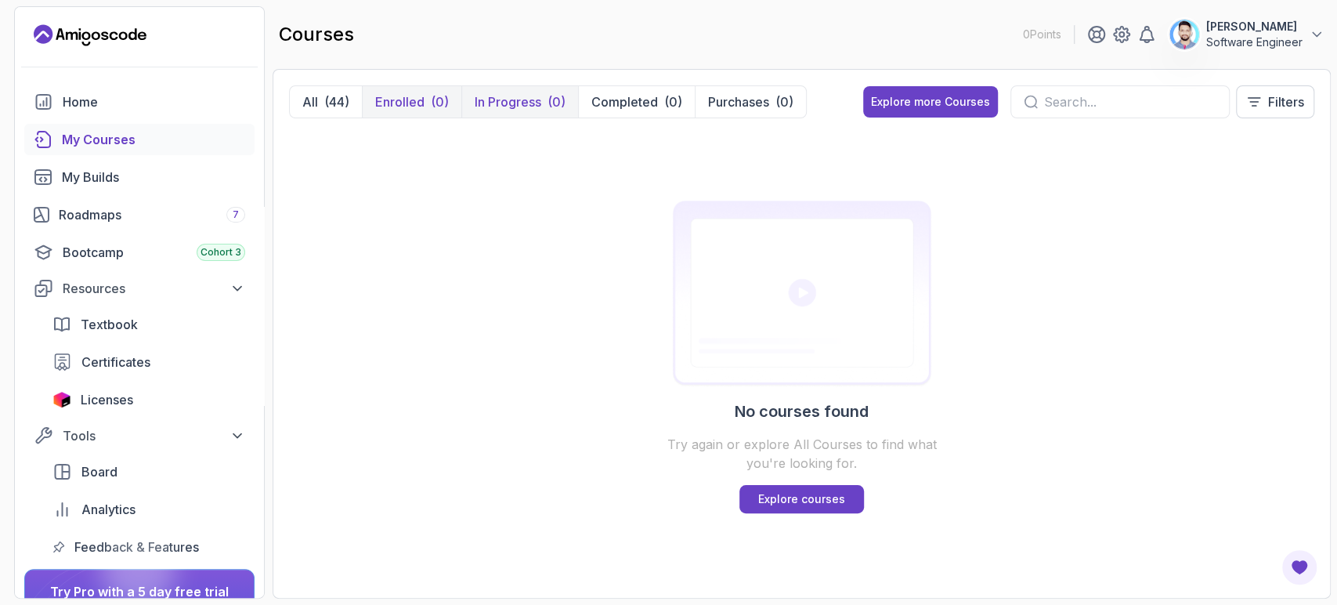
click at [526, 103] on p "In Progress" at bounding box center [508, 101] width 67 height 19
click at [630, 98] on p "Completed" at bounding box center [624, 101] width 67 height 19
click at [729, 99] on p "Purchases" at bounding box center [738, 101] width 61 height 19
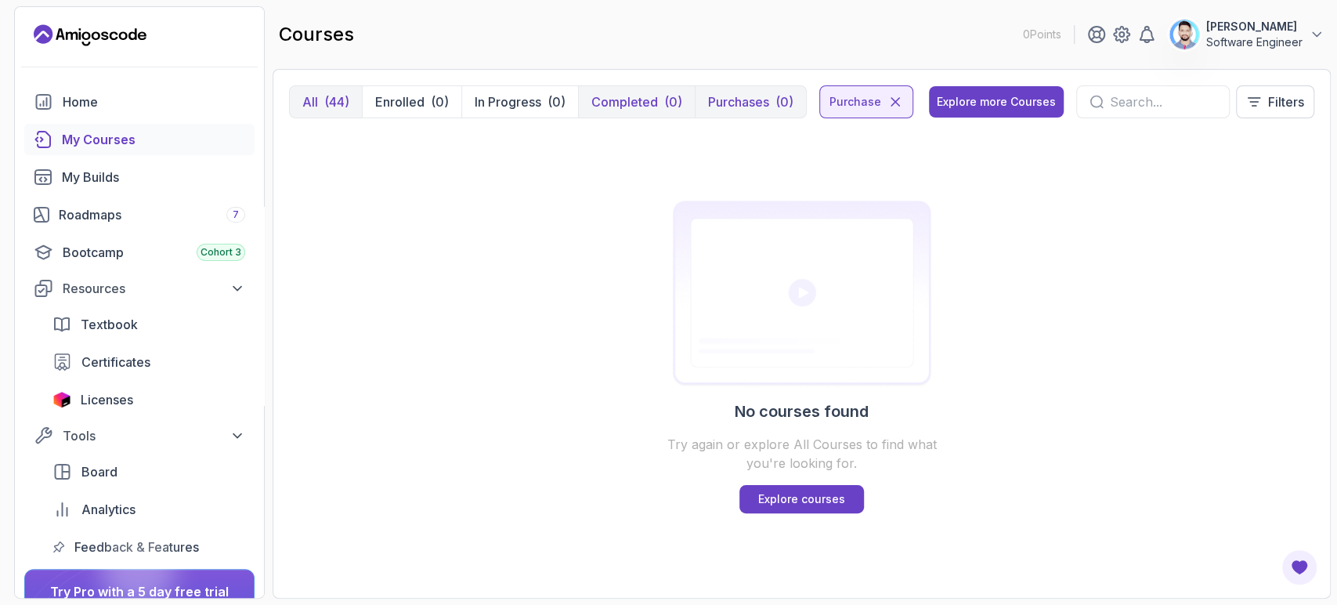
click at [324, 99] on div "(44)" at bounding box center [336, 101] width 25 height 19
click at [338, 99] on div "(44)" at bounding box center [336, 101] width 25 height 19
click at [797, 498] on p "Explore courses" at bounding box center [801, 499] width 87 height 16
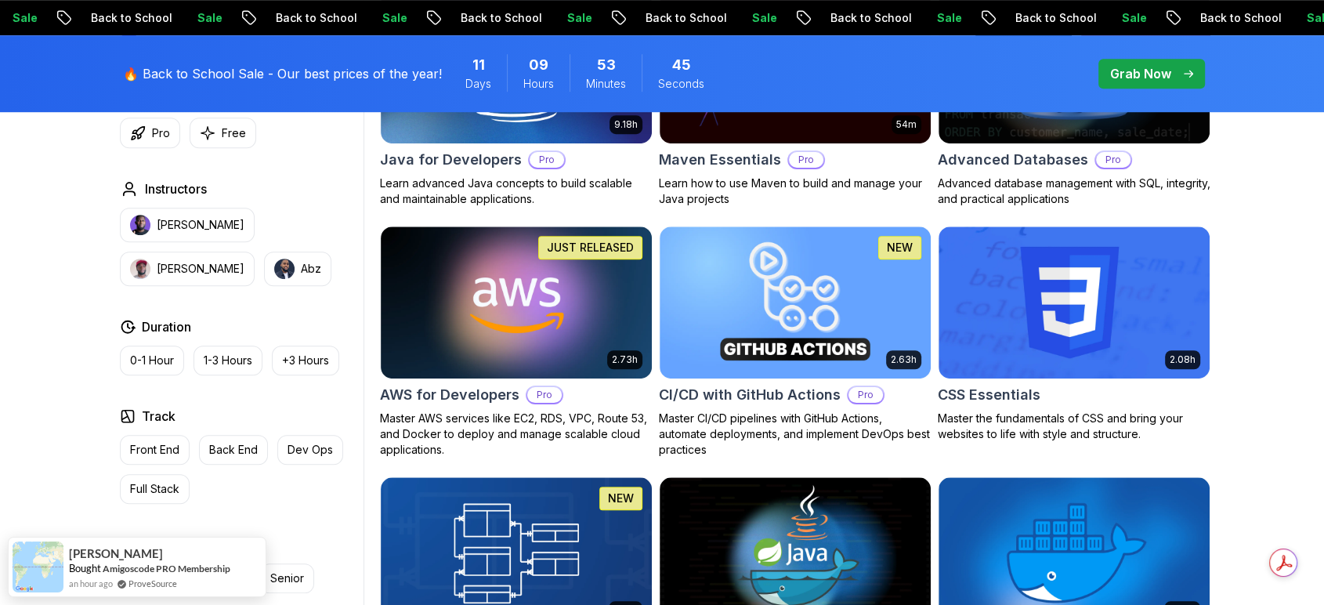
scroll to position [1100, 0]
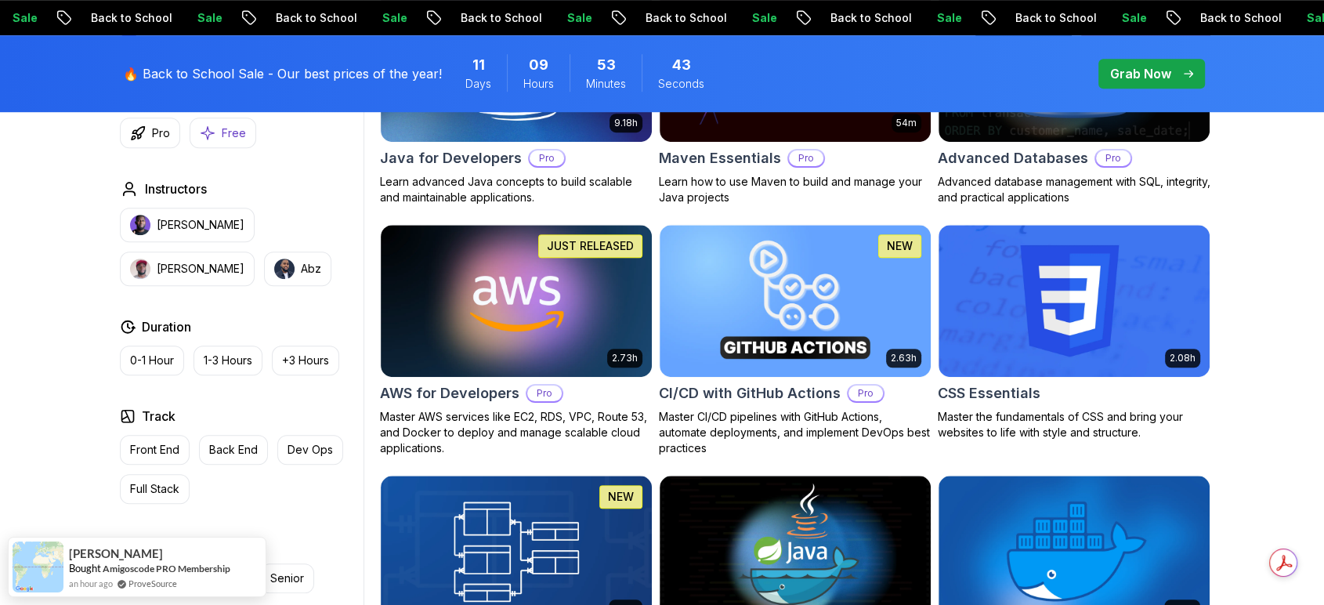
click at [215, 136] on button "Free" at bounding box center [223, 132] width 67 height 31
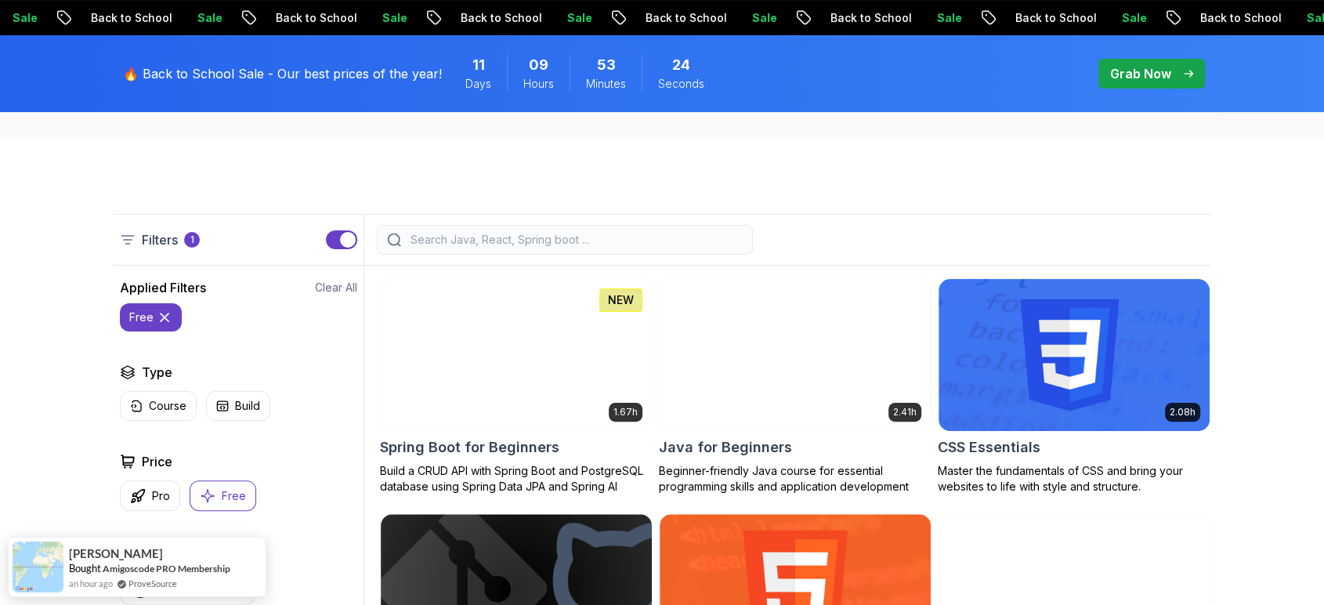
scroll to position [326, 0]
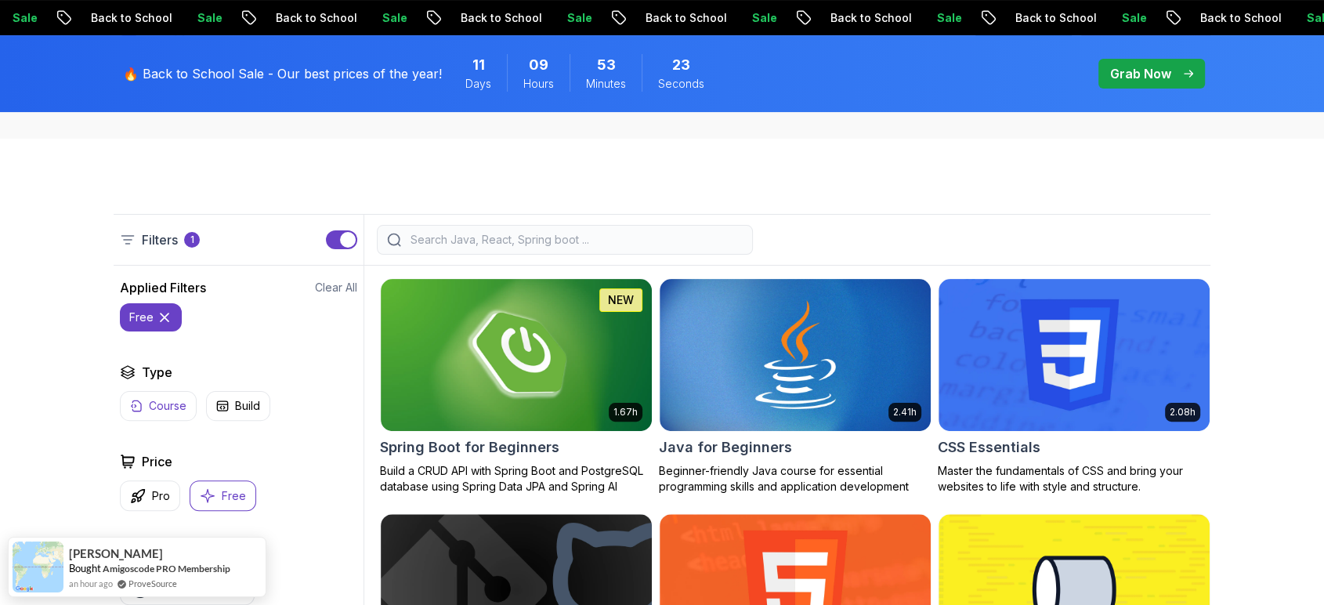
click at [174, 401] on p "Course" at bounding box center [168, 406] width 38 height 16
click at [158, 318] on icon at bounding box center [165, 317] width 16 height 16
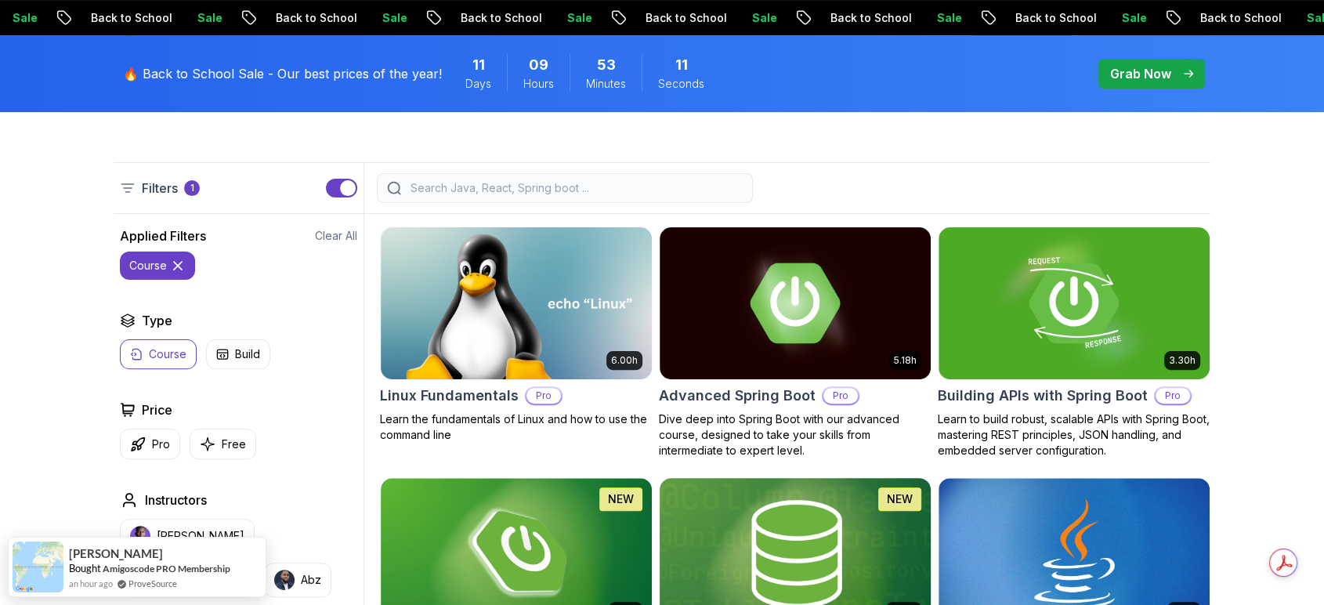
scroll to position [371, 0]
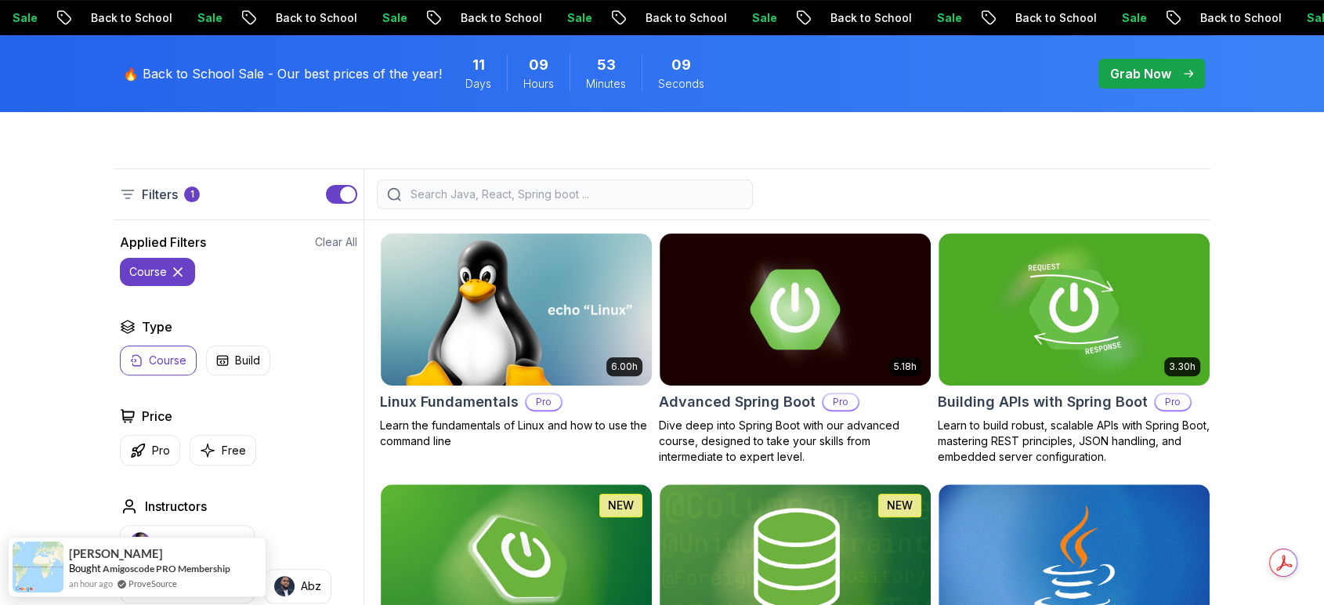
click at [965, 179] on div at bounding box center [787, 194] width 846 height 30
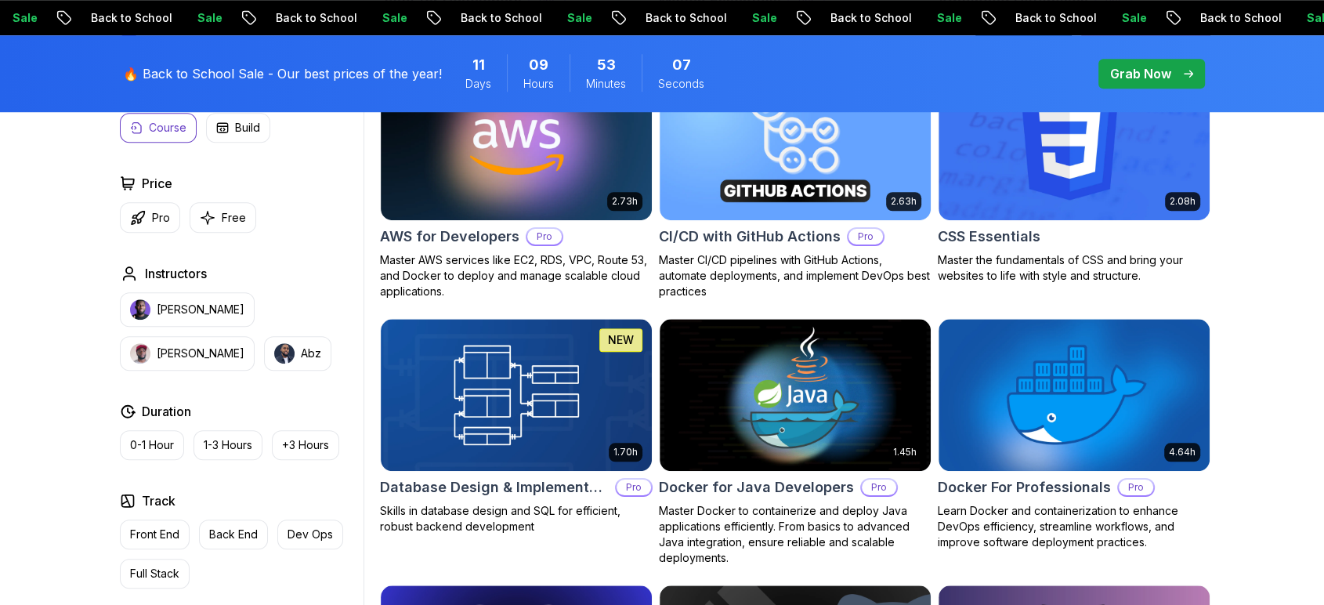
scroll to position [1257, 0]
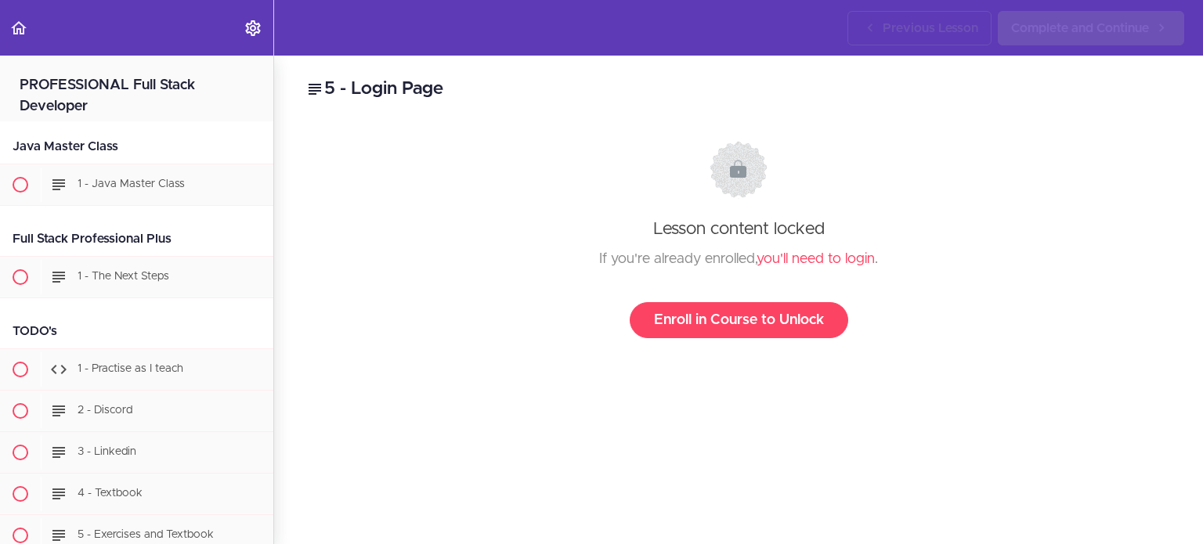
scroll to position [24441, 0]
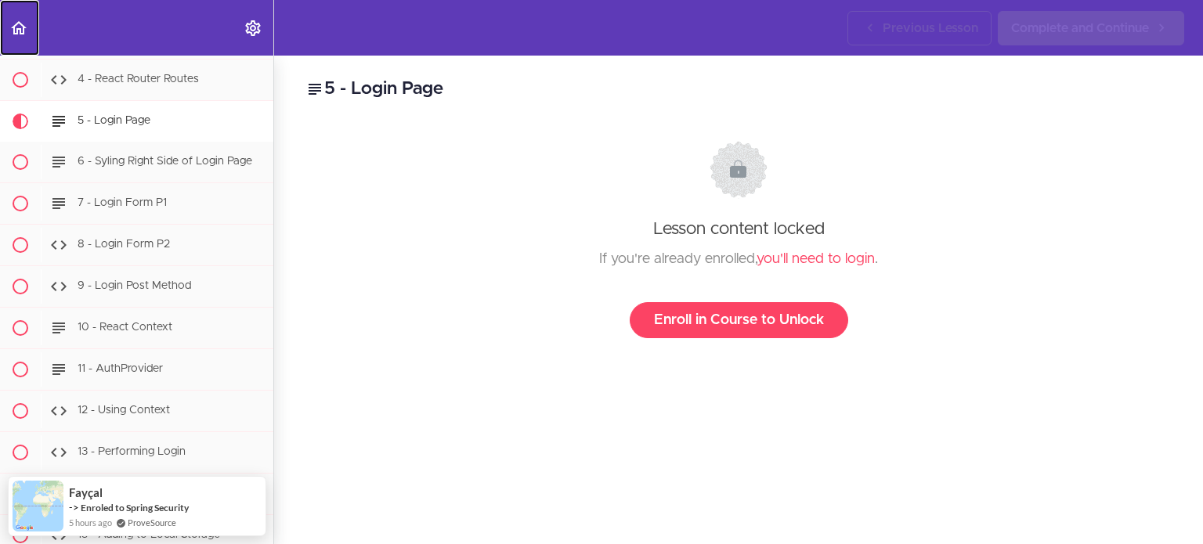
click at [29, 27] on link "Back to course curriculum" at bounding box center [19, 28] width 39 height 56
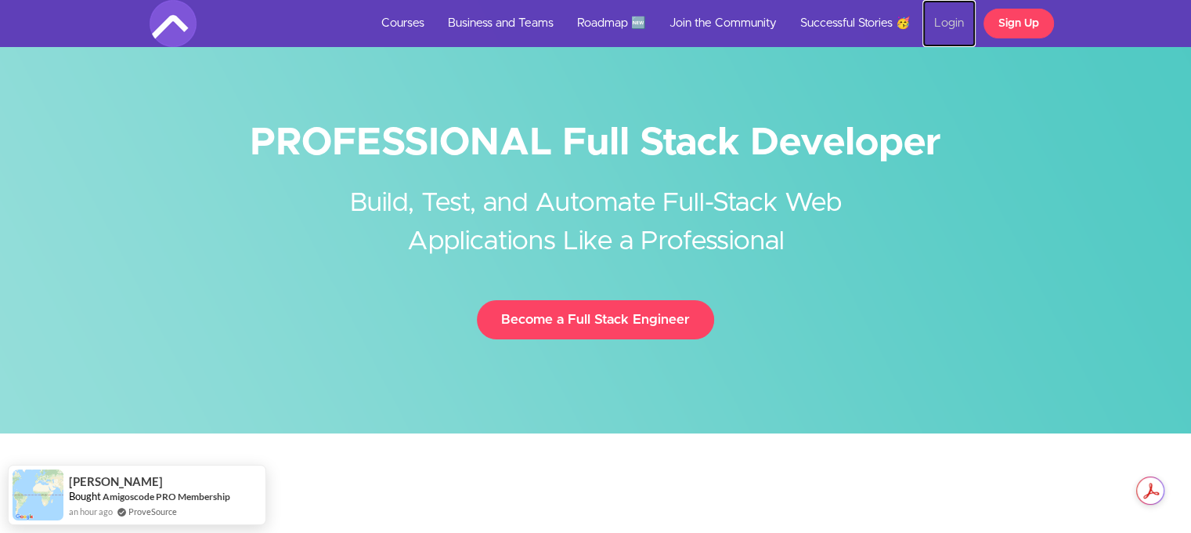
click at [941, 15] on link "Login" at bounding box center [949, 23] width 53 height 47
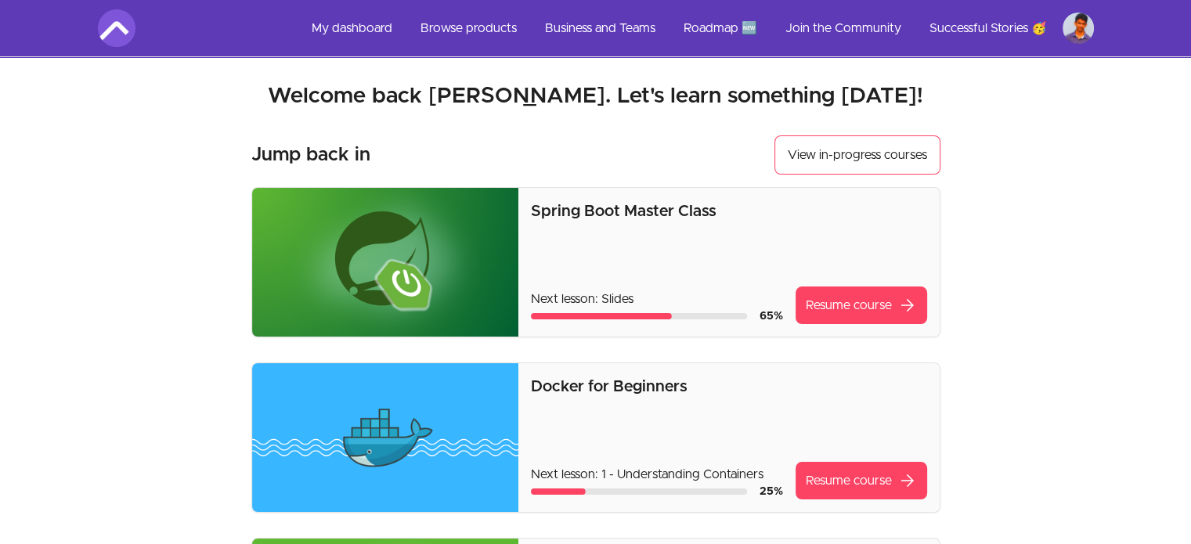
click at [346, 31] on link "My dashboard" at bounding box center [352, 28] width 106 height 38
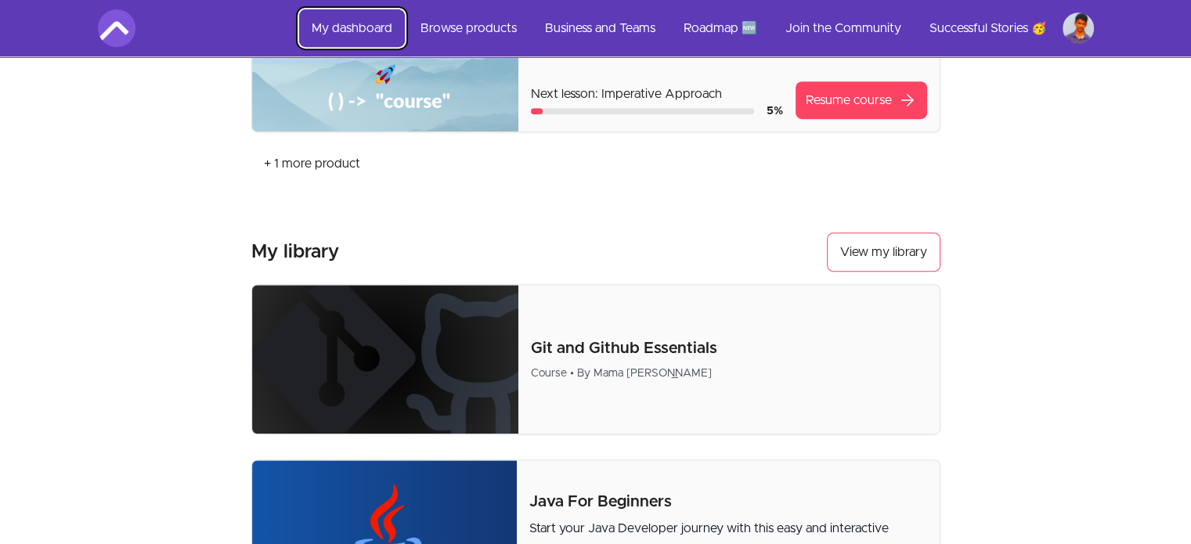
scroll to position [750, 0]
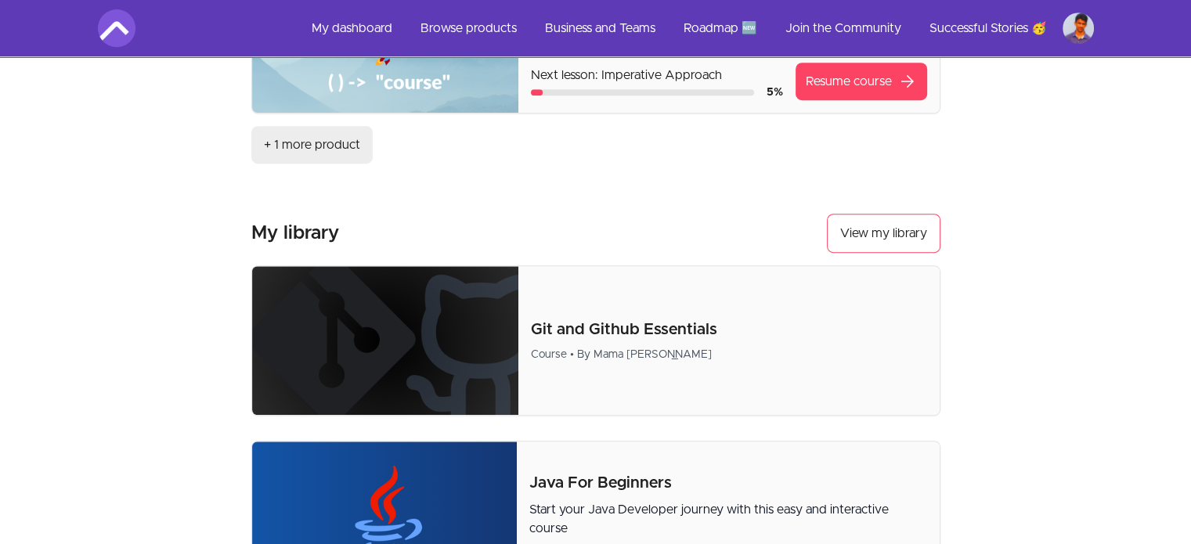
click at [306, 146] on link "+ 1 more product" at bounding box center [311, 145] width 121 height 38
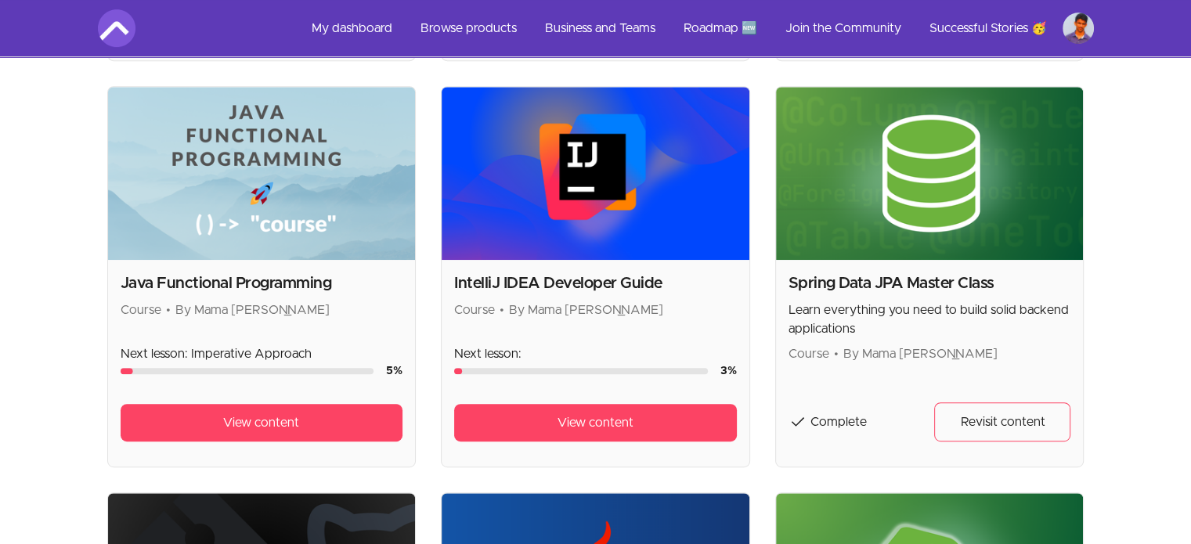
scroll to position [717, 0]
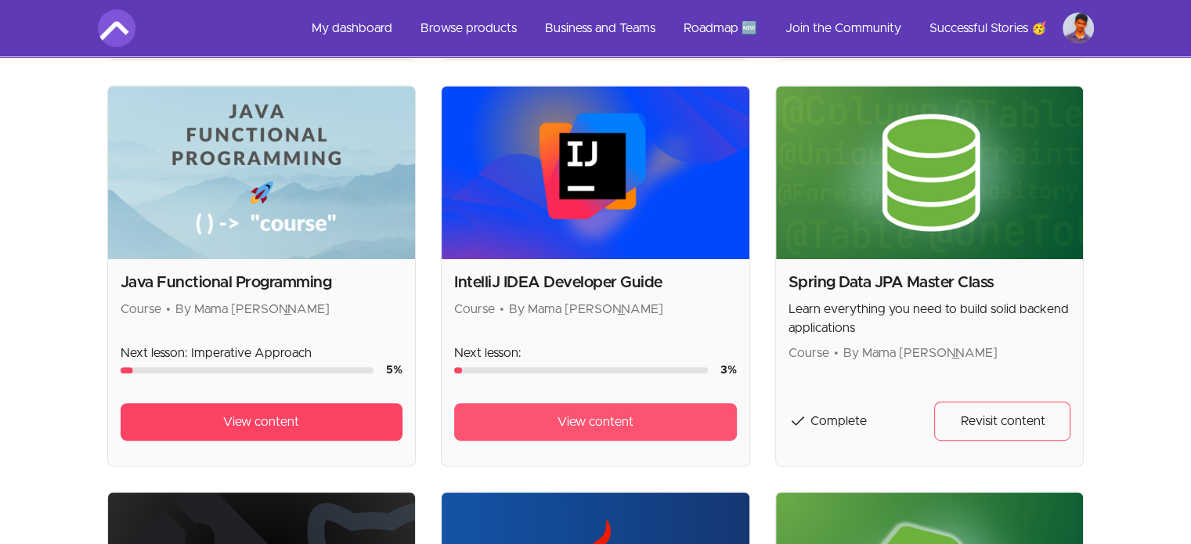
click at [613, 425] on span "View content" at bounding box center [596, 422] width 76 height 19
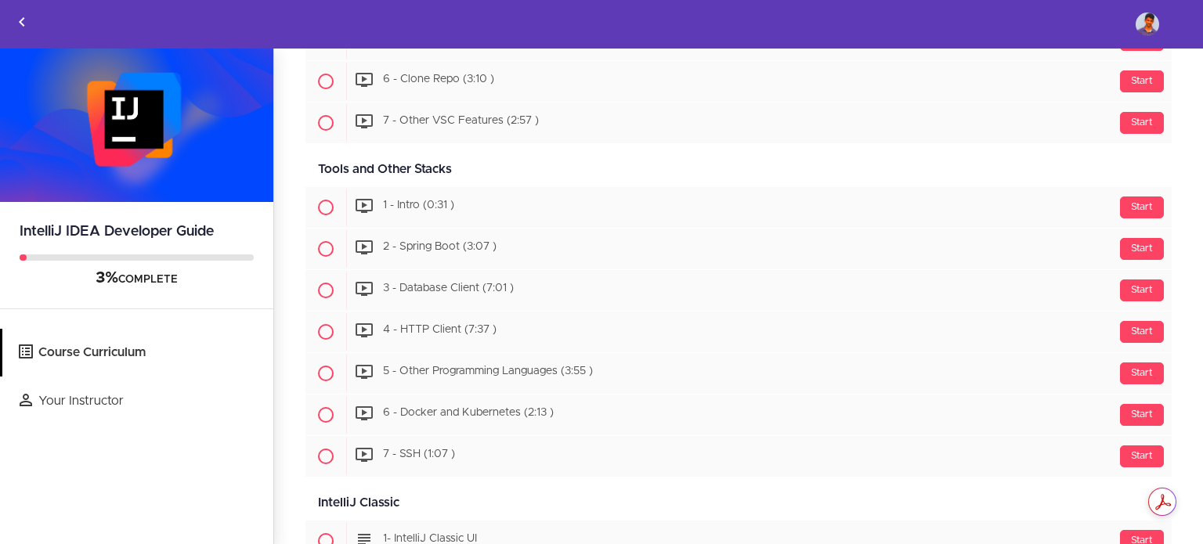
scroll to position [4137, 0]
